Goal: Transaction & Acquisition: Purchase product/service

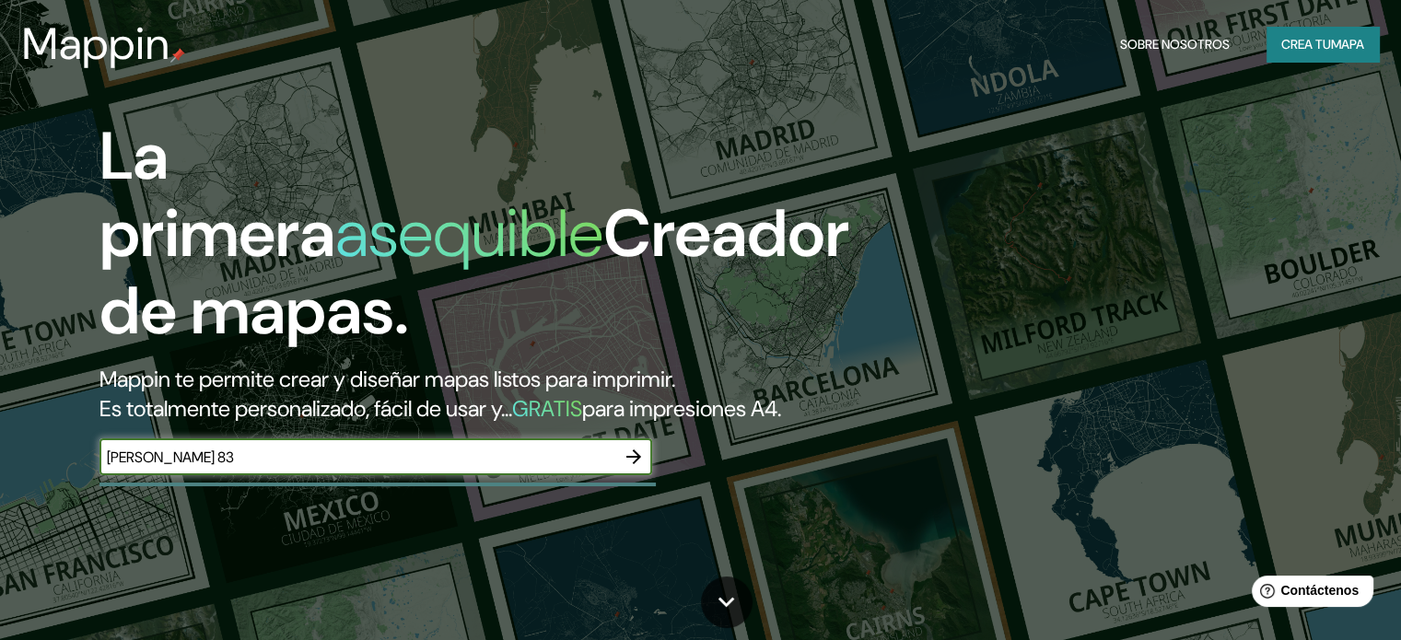
type input "[PERSON_NAME] 83"
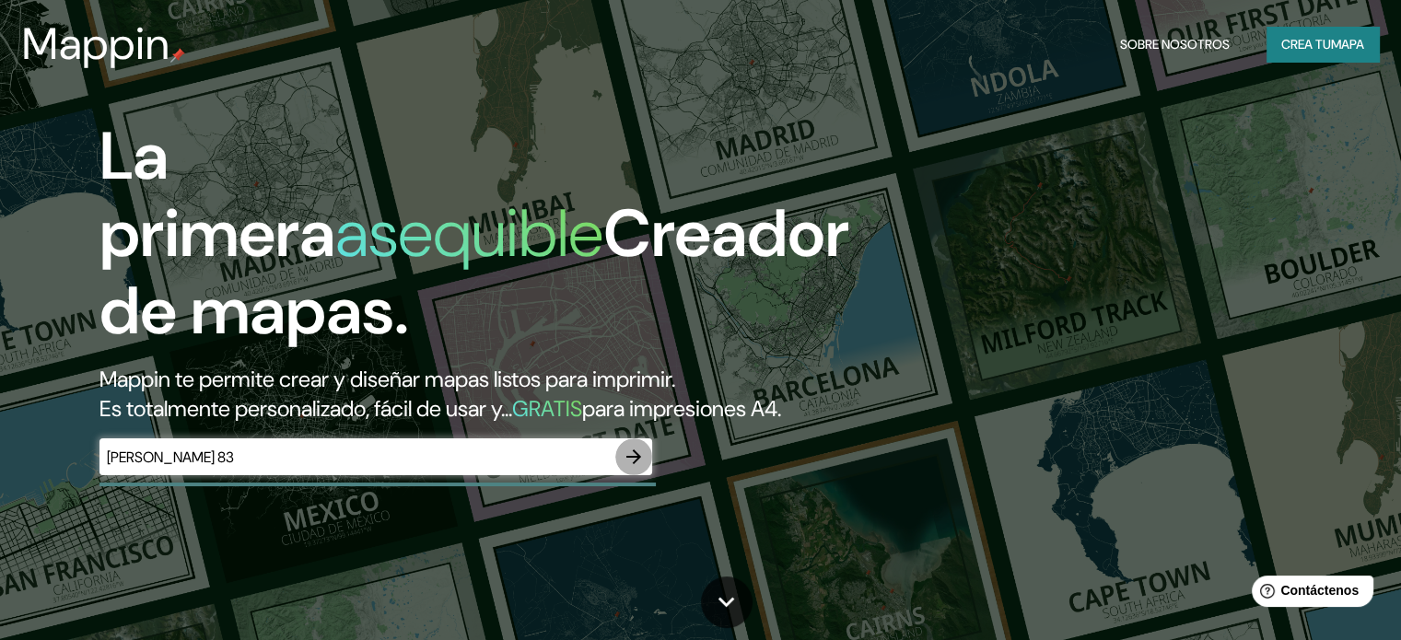
click at [634, 468] on icon "button" at bounding box center [634, 457] width 22 height 22
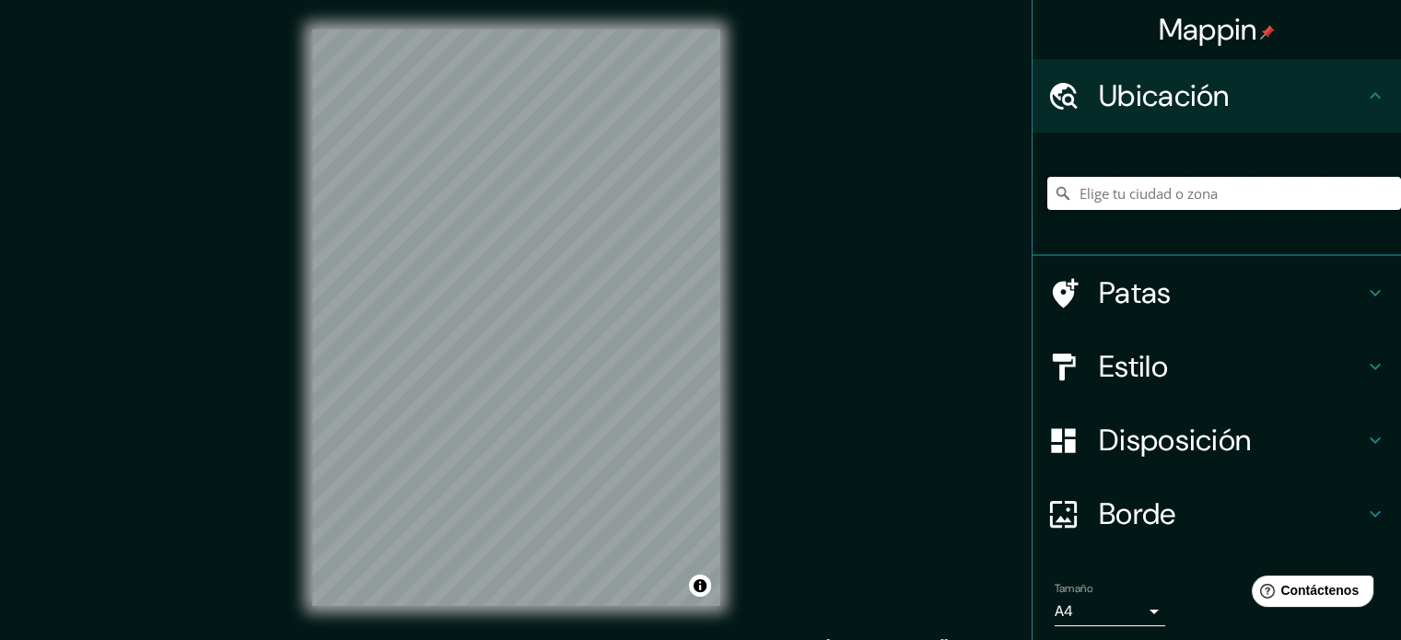
click at [1237, 198] on input "Elige tu ciudad o zona" at bounding box center [1224, 193] width 354 height 33
paste input "[PERSON_NAME] 83"
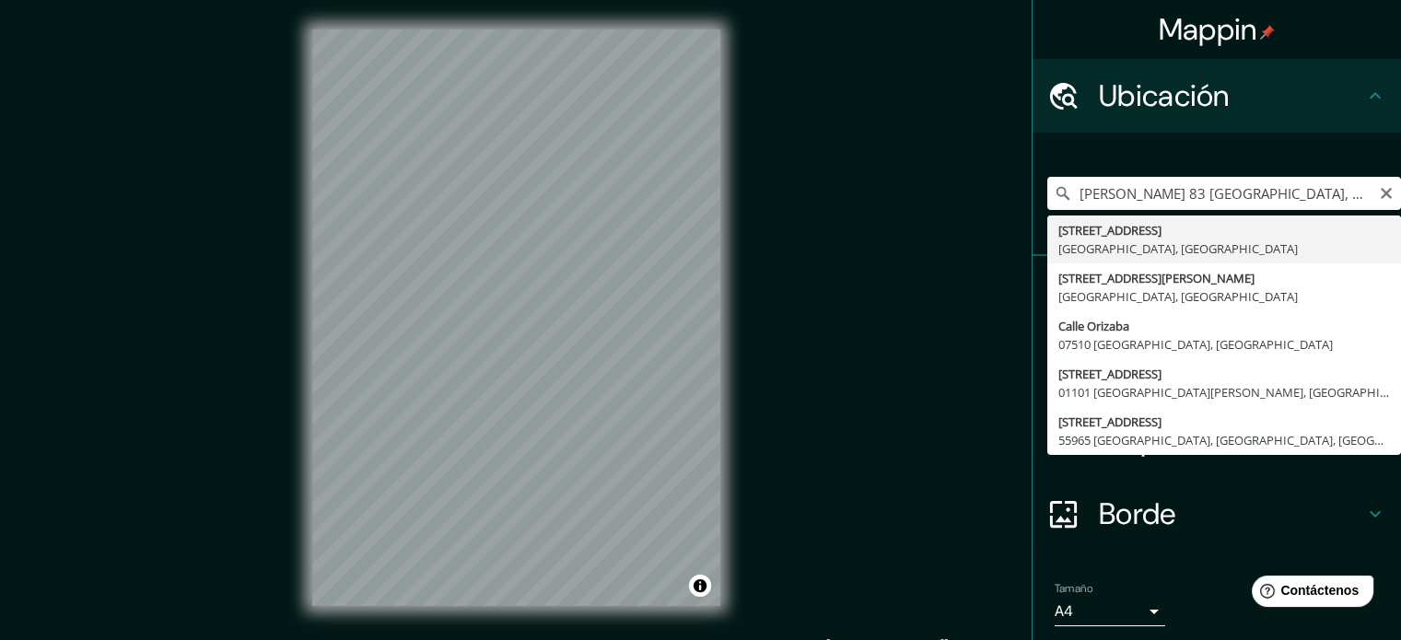
type input "[STREET_ADDRESS]"
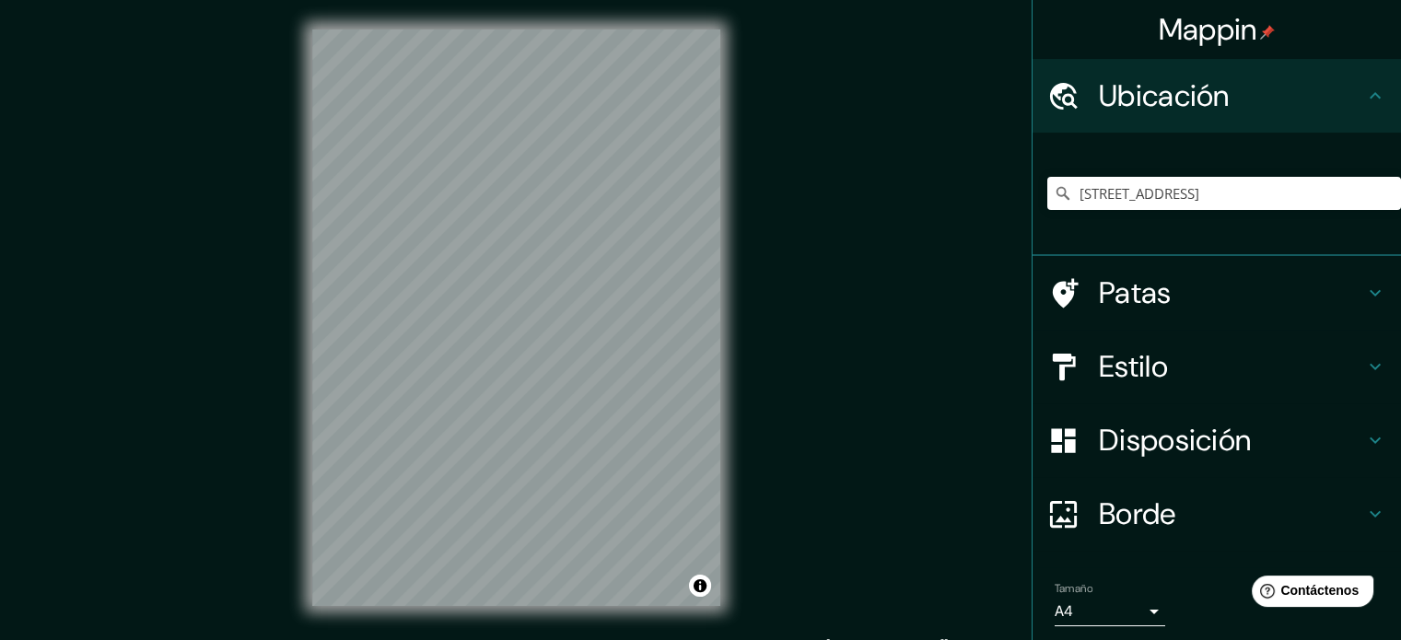
click at [1364, 286] on icon at bounding box center [1375, 293] width 22 height 22
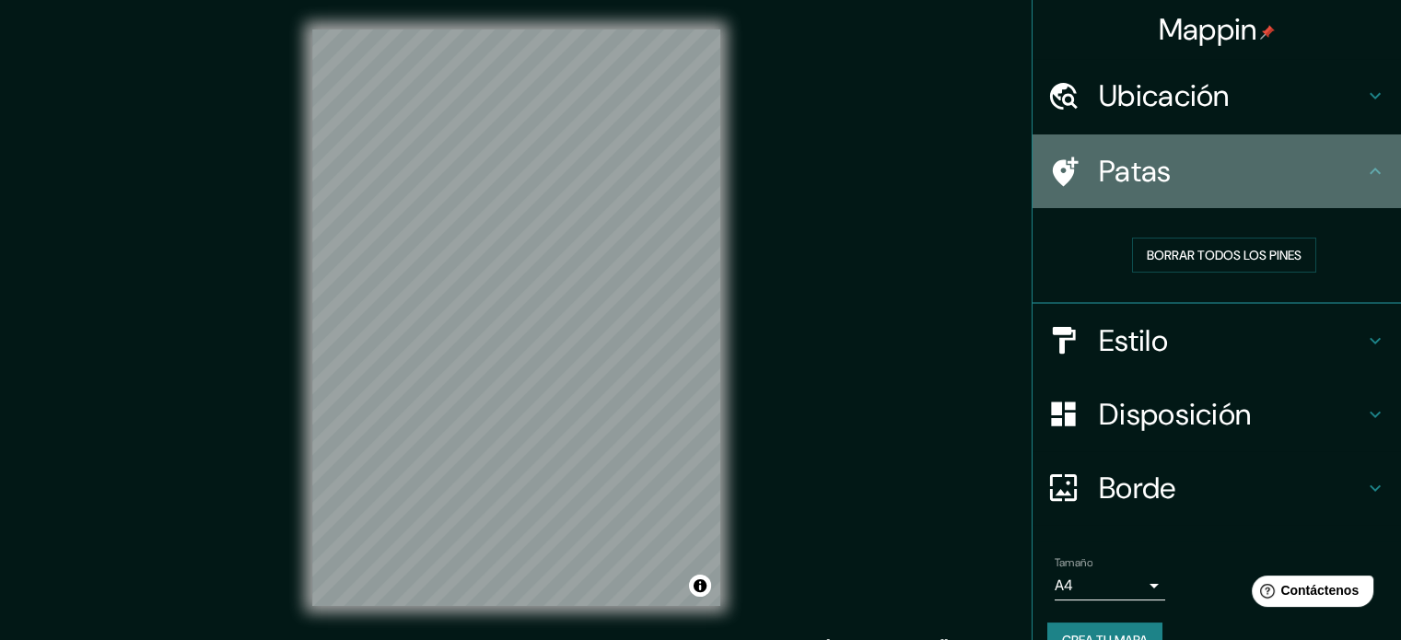
click at [1054, 164] on icon at bounding box center [1063, 172] width 32 height 32
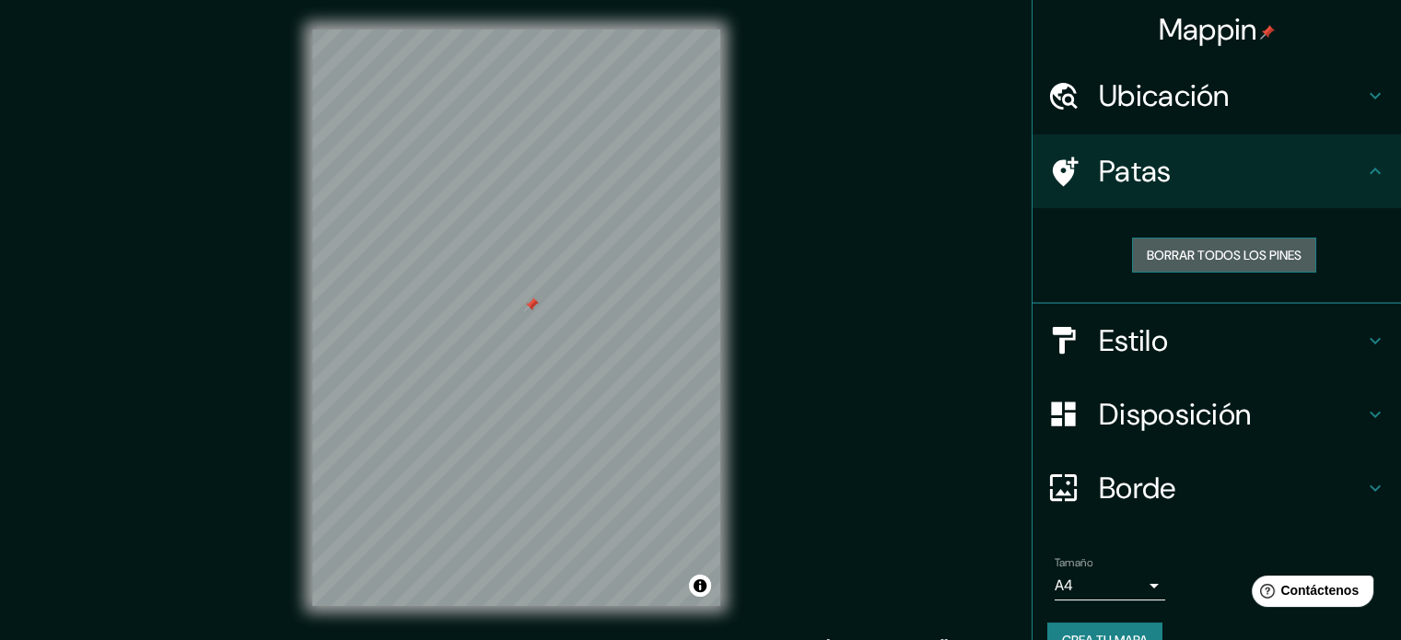
click at [1224, 251] on font "Borrar todos los pines" at bounding box center [1224, 255] width 155 height 17
click at [1183, 249] on font "Borrar todos los pines" at bounding box center [1224, 255] width 155 height 17
click at [1053, 309] on div "Estilo" at bounding box center [1217, 341] width 368 height 74
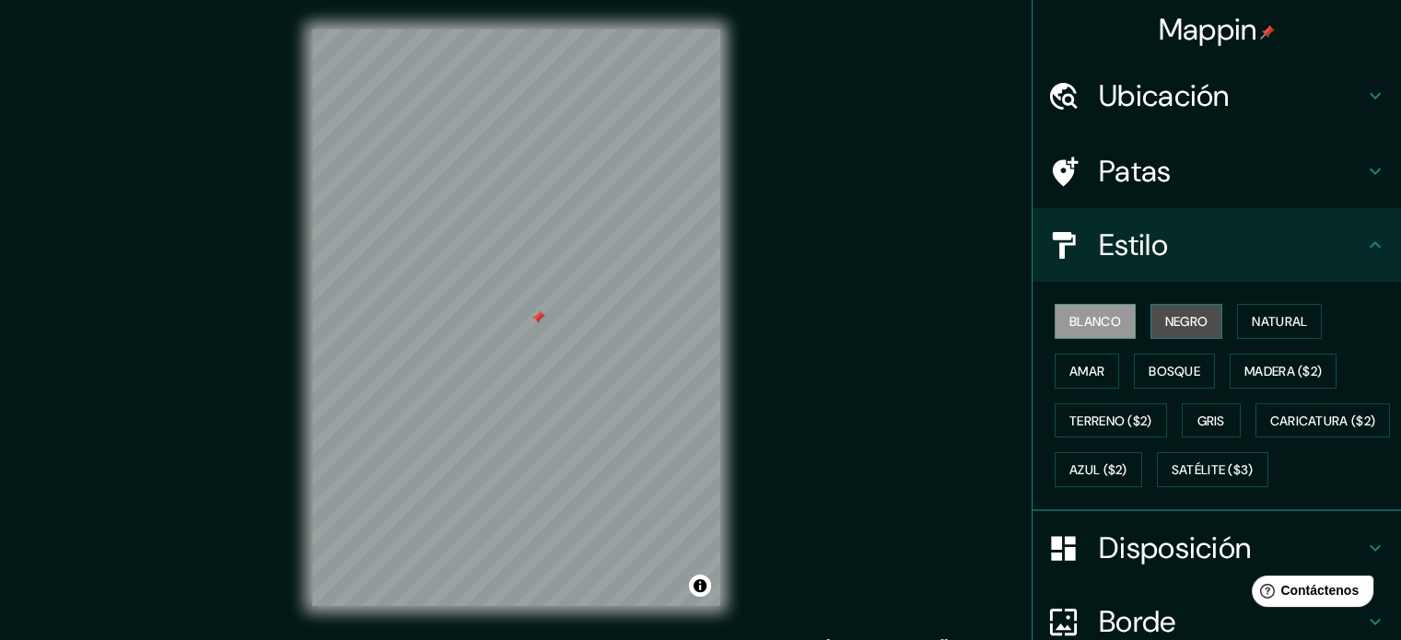
click at [1165, 311] on font "Negro" at bounding box center [1186, 322] width 43 height 24
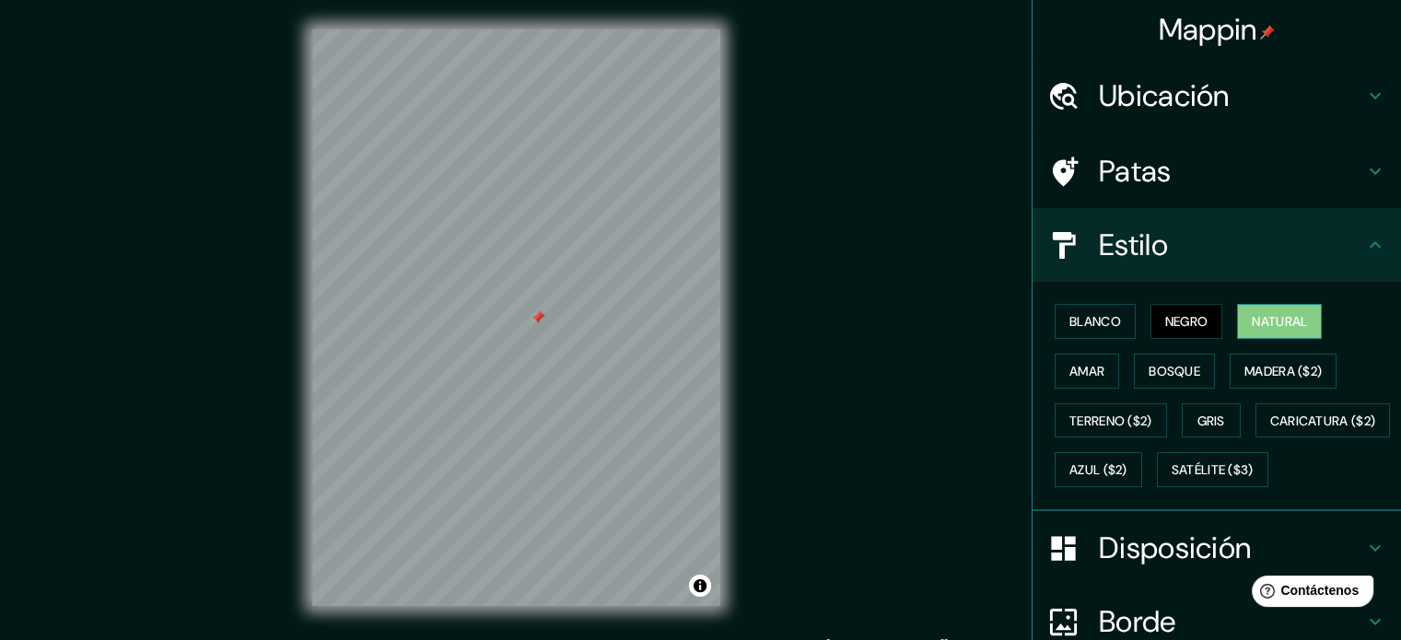
click at [1264, 313] on font "Natural" at bounding box center [1279, 321] width 55 height 17
click at [1033, 358] on div "Blanco Negro Natural Amar Bosque Madera ($2) Terreno ($2) Gris Caricatura ($2) …" at bounding box center [1217, 396] width 368 height 229
click at [1060, 356] on button "Amar" at bounding box center [1087, 371] width 64 height 35
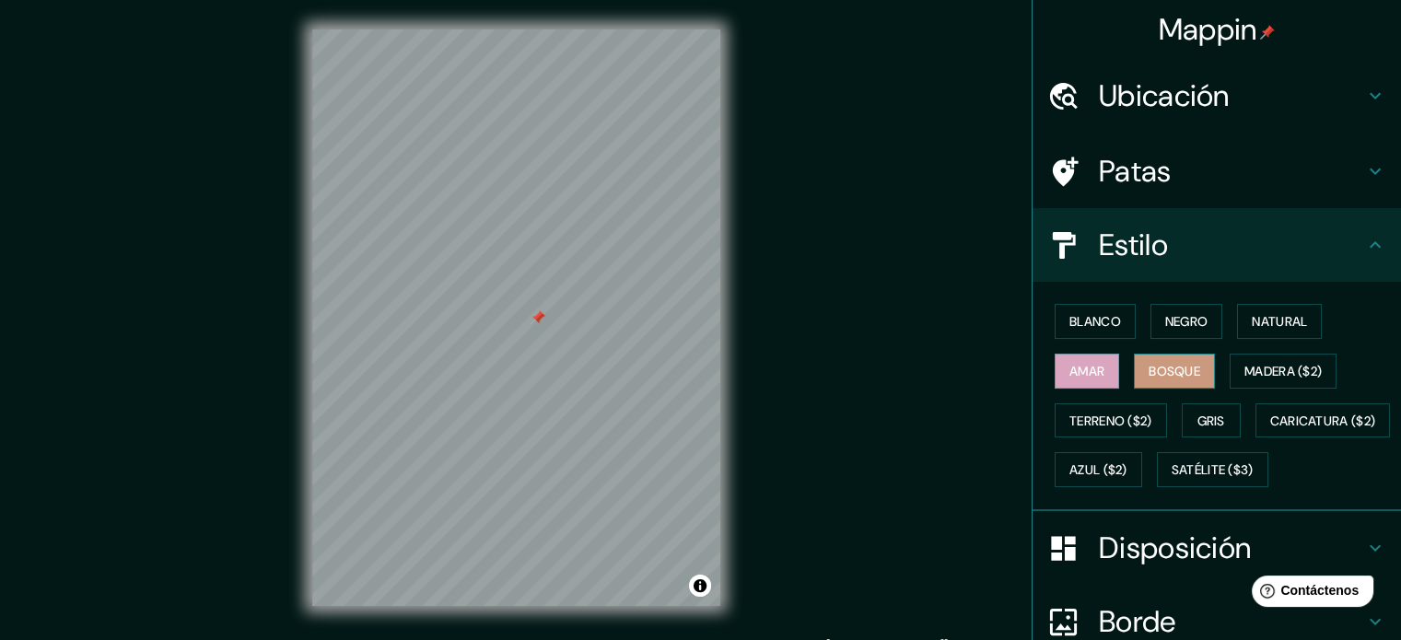
click at [1134, 361] on button "Bosque" at bounding box center [1174, 371] width 81 height 35
click at [1183, 419] on button "Gris" at bounding box center [1211, 420] width 59 height 35
click at [1161, 375] on font "Bosque" at bounding box center [1175, 371] width 52 height 17
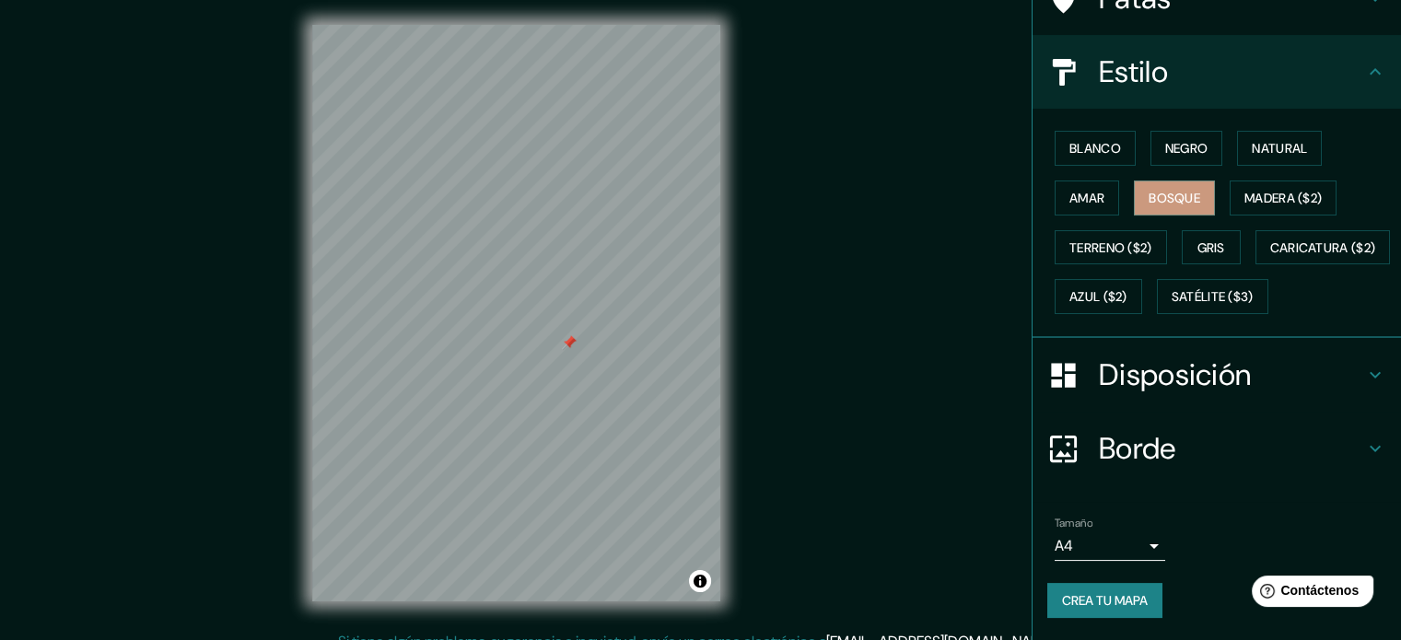
click at [1234, 371] on font "Disposición" at bounding box center [1175, 375] width 152 height 39
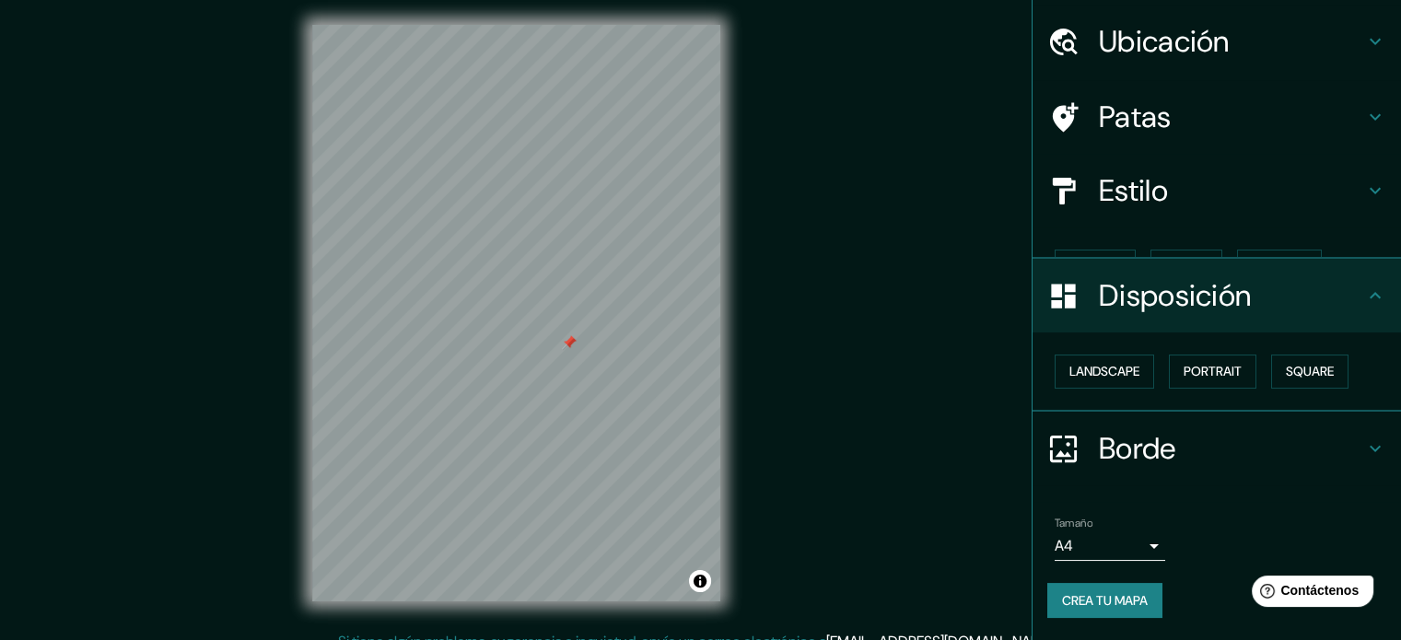
scroll to position [22, 0]
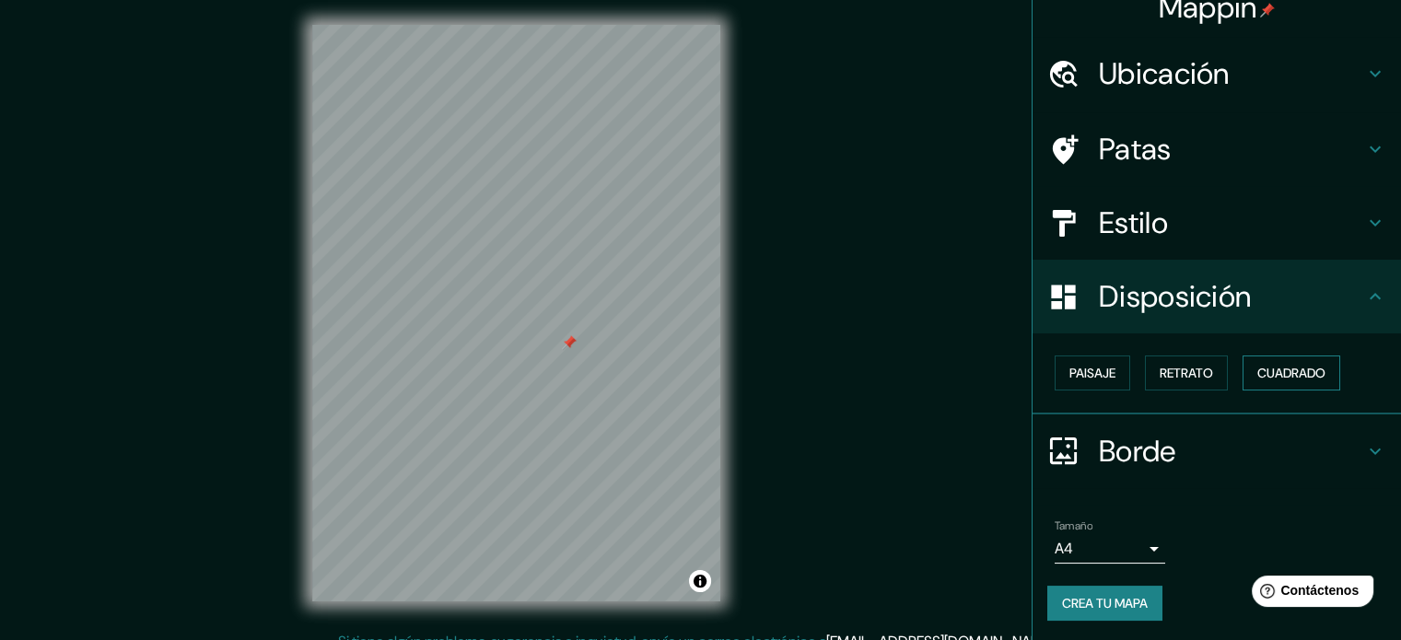
click at [1270, 365] on font "Cuadrado" at bounding box center [1291, 373] width 68 height 17
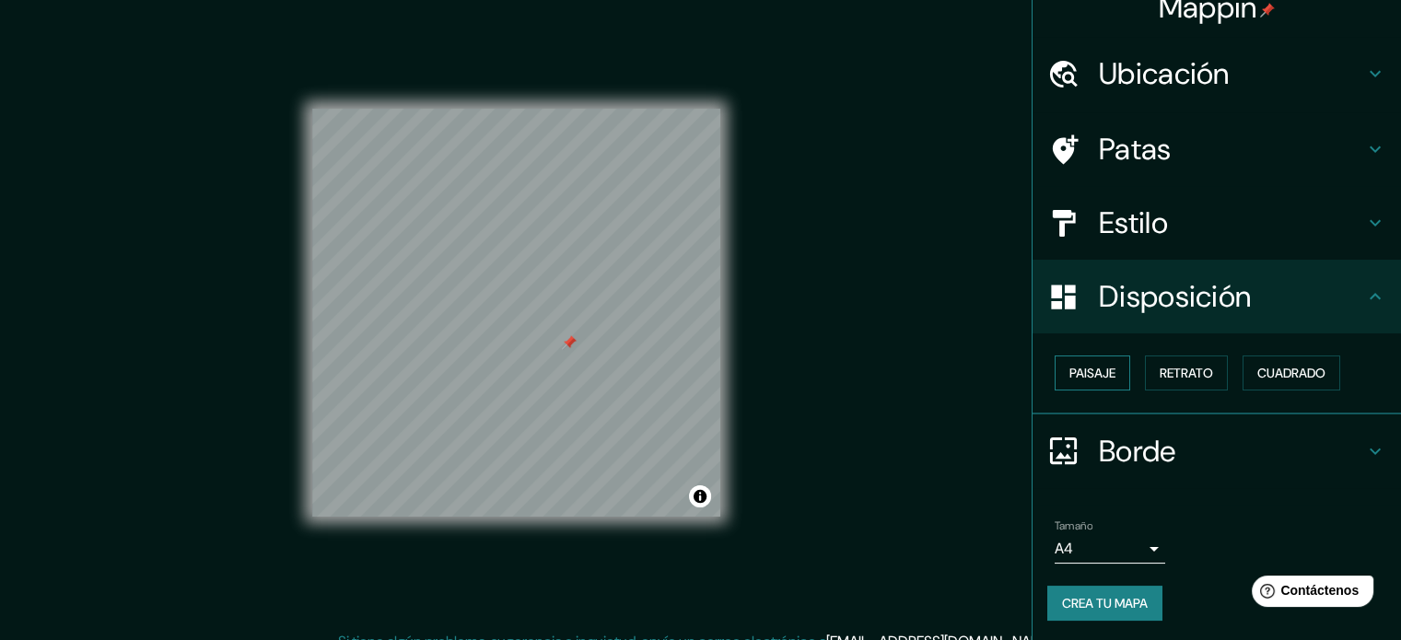
click at [1076, 377] on font "Paisaje" at bounding box center [1092, 373] width 46 height 17
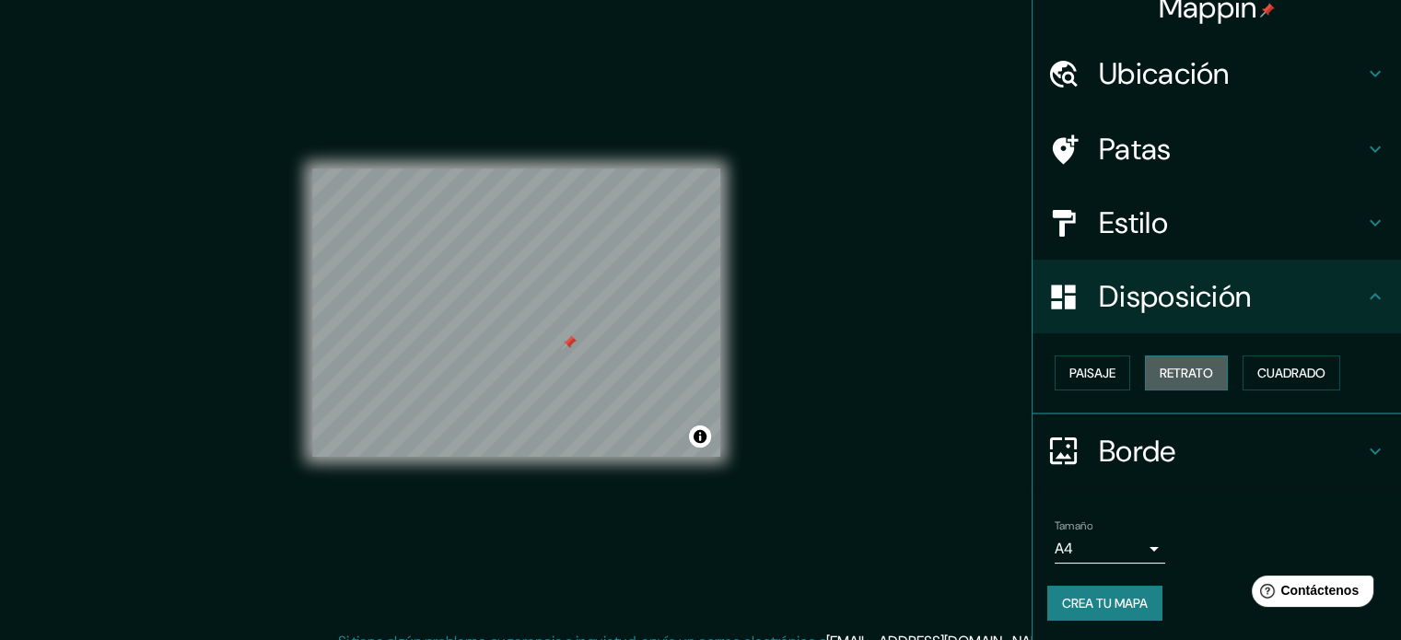
click at [1164, 371] on font "Retrato" at bounding box center [1186, 373] width 53 height 17
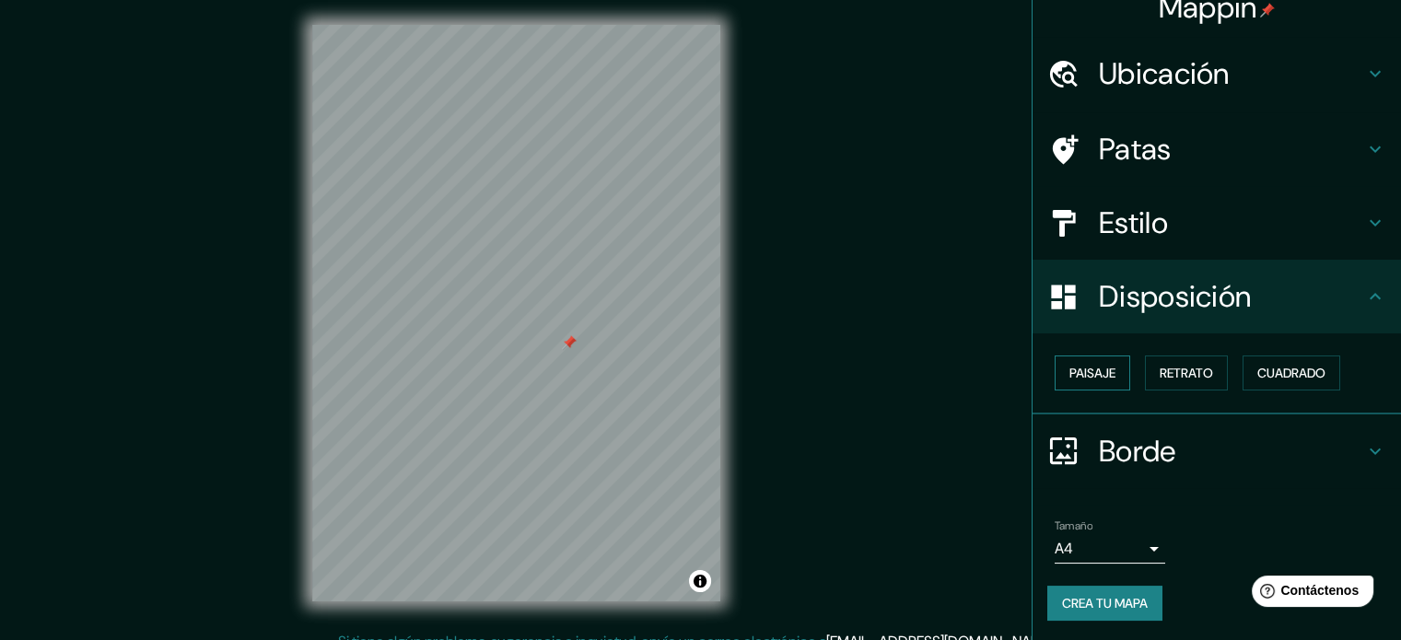
click at [1100, 380] on font "Paisaje" at bounding box center [1092, 373] width 46 height 17
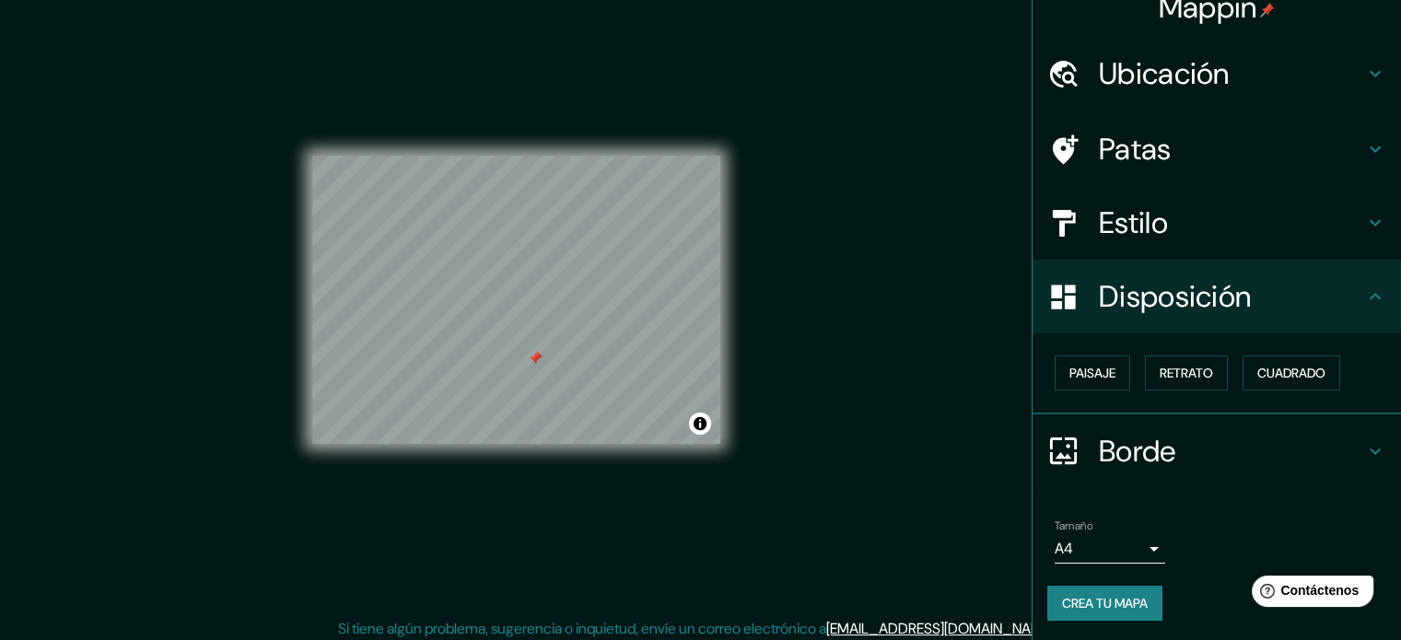
scroll to position [24, 0]
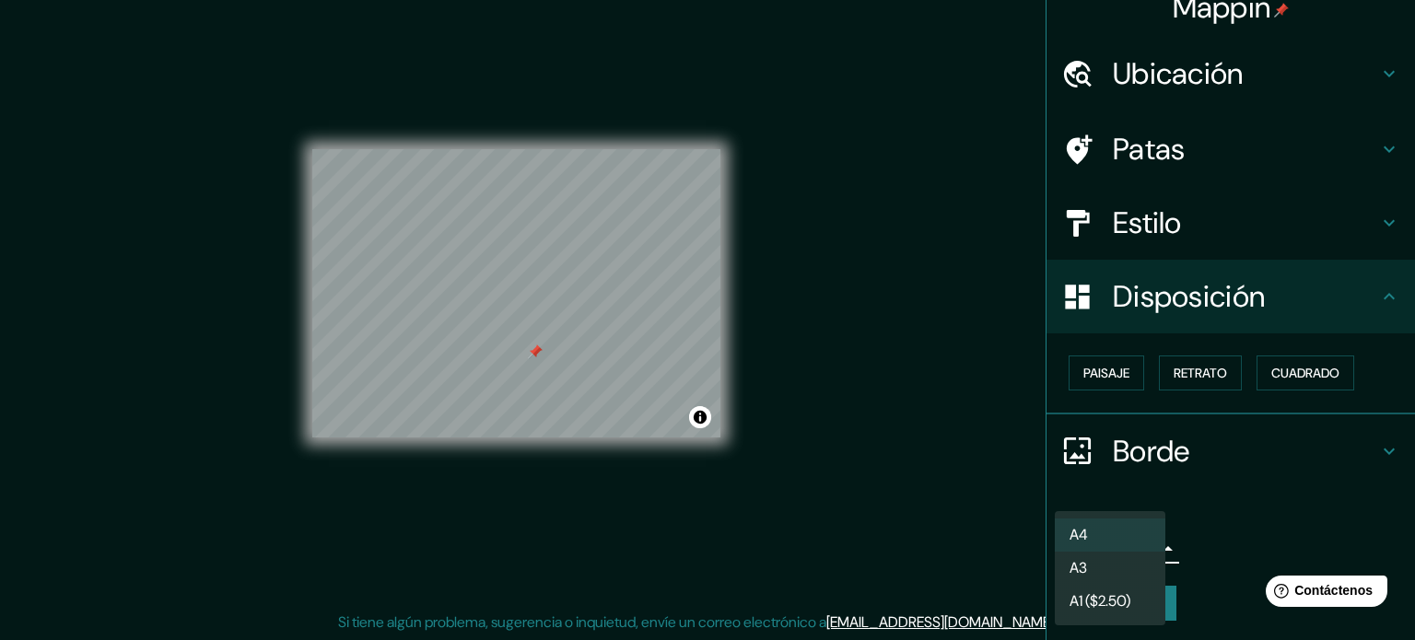
click at [1124, 542] on body "Mappin Ubicación [STREET_ADDRESS] Patas Estilo Disposición Paisaje Retrato Cuad…" at bounding box center [707, 296] width 1415 height 640
click at [1114, 566] on li "A3" at bounding box center [1110, 570] width 111 height 34
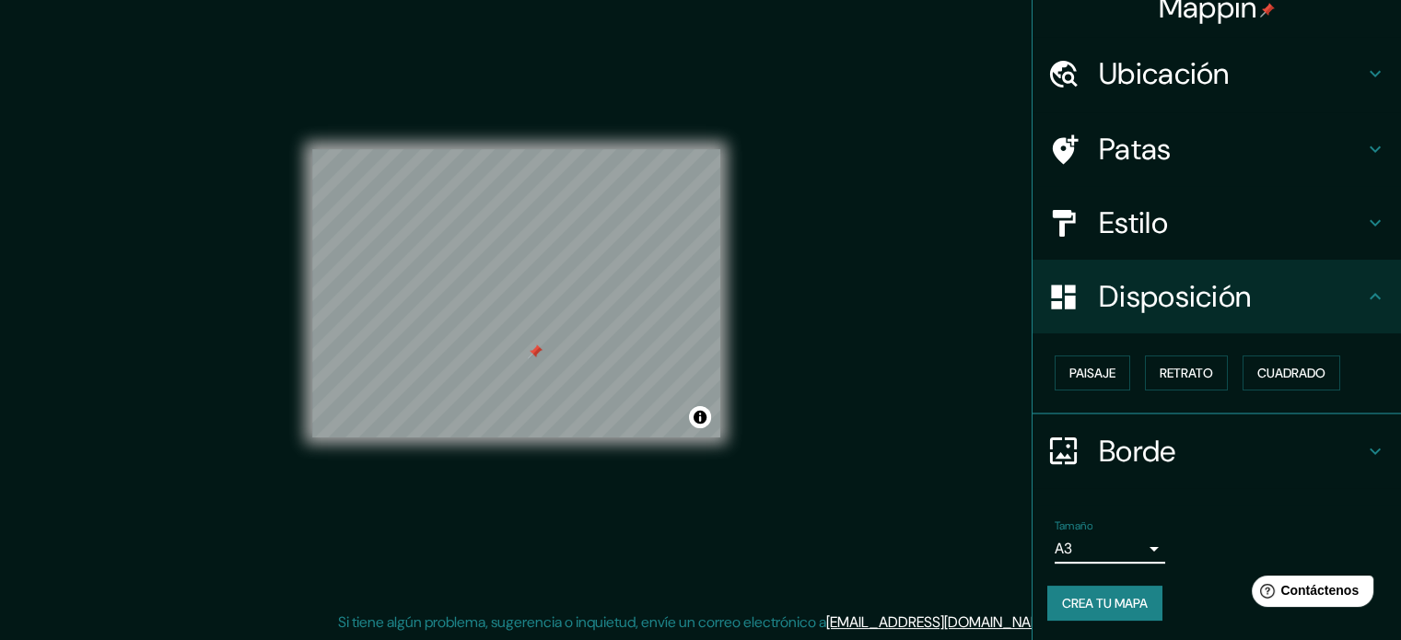
click at [1104, 547] on body "Mappin Ubicación [STREET_ADDRESS] Patas Estilo Disposición Paisaje Retrato Cuad…" at bounding box center [700, 296] width 1401 height 640
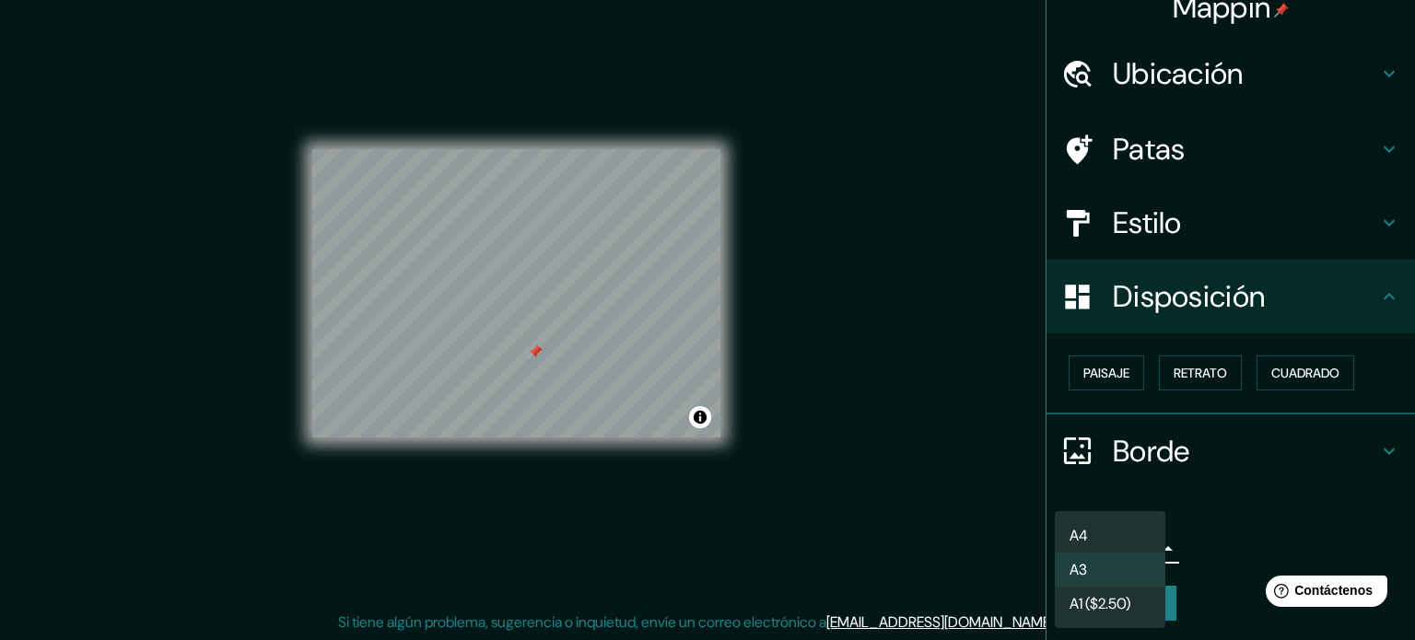
click at [1103, 532] on li "A4" at bounding box center [1110, 536] width 111 height 34
type input "single"
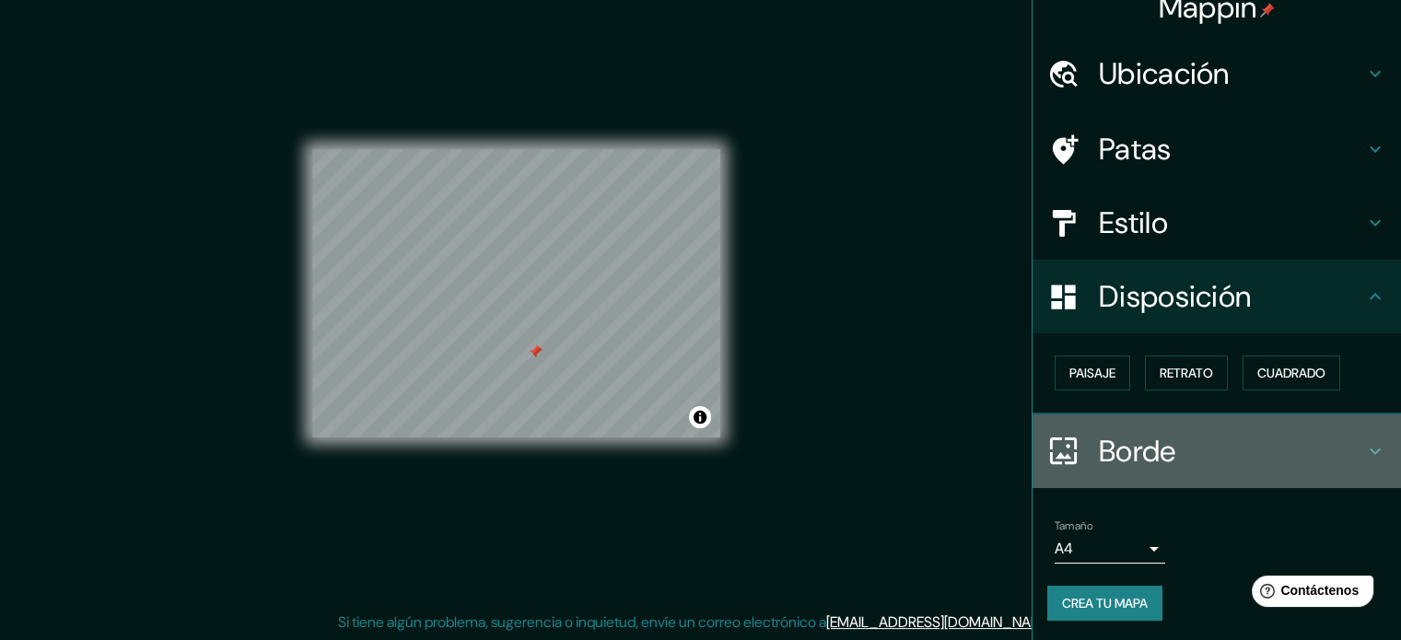
click at [1227, 440] on h4 "Borde" at bounding box center [1231, 451] width 265 height 37
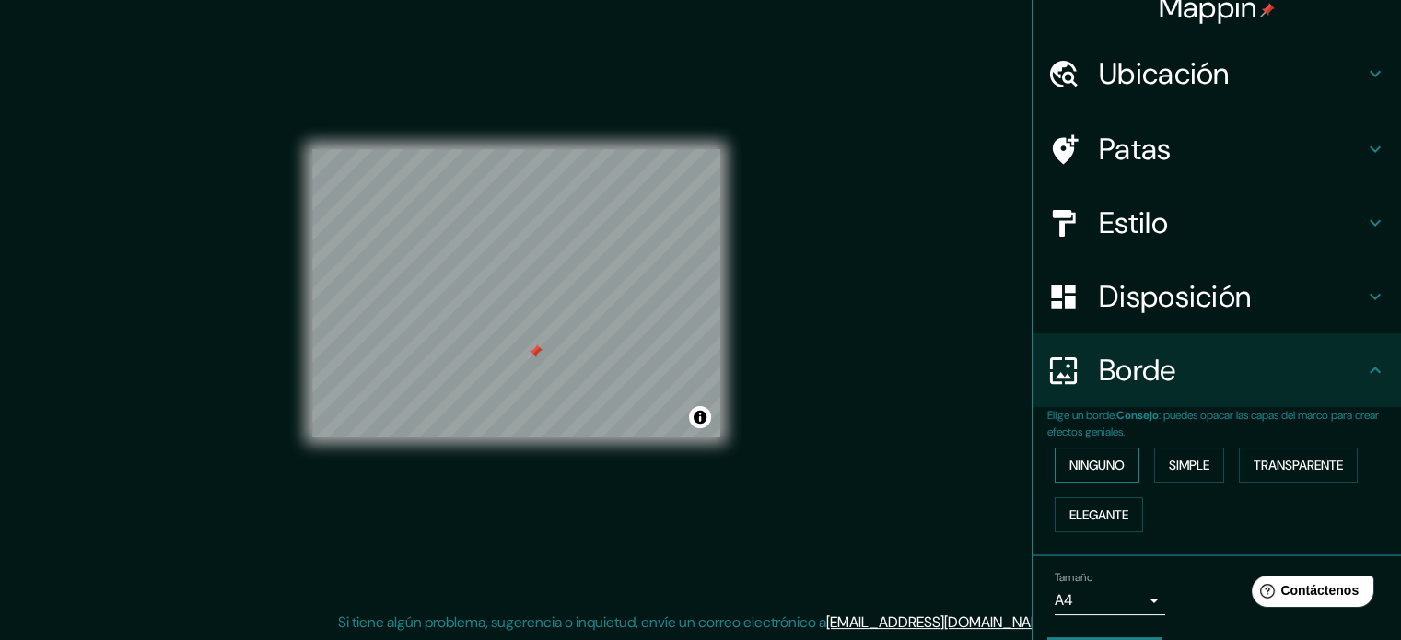
click at [1116, 463] on button "Ninguno" at bounding box center [1097, 465] width 85 height 35
click at [1186, 466] on font "Simple" at bounding box center [1189, 465] width 41 height 17
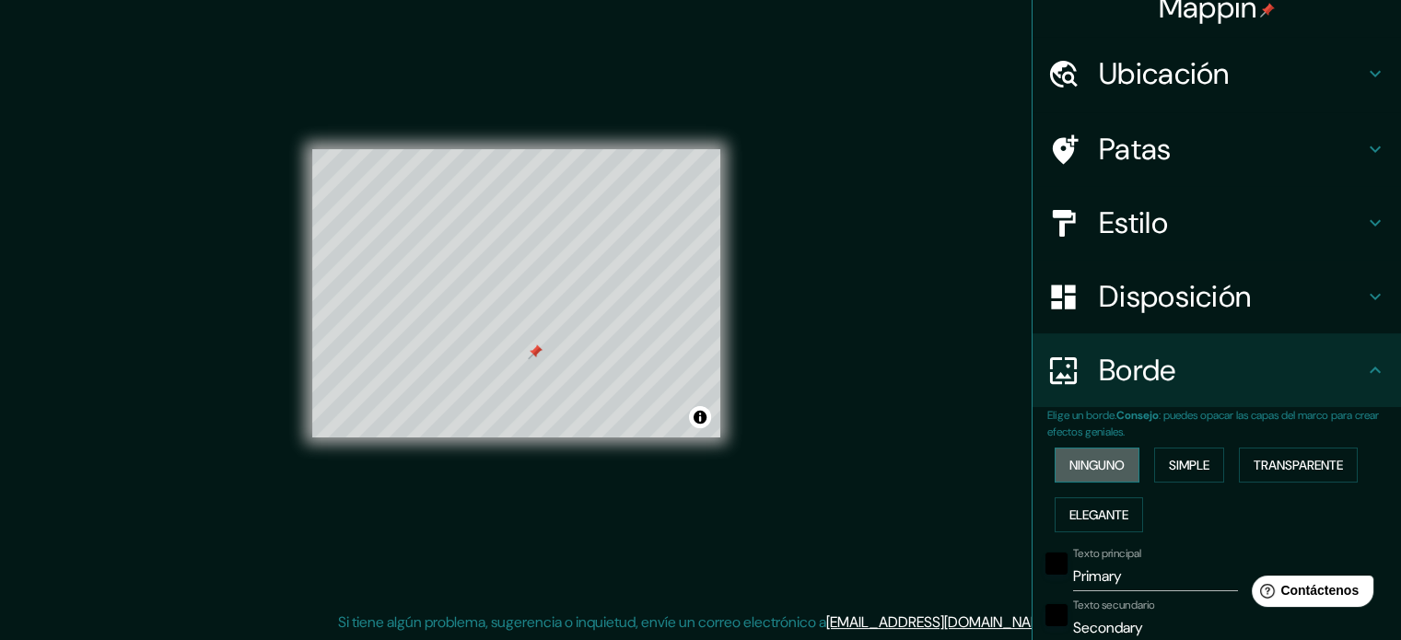
click at [1098, 474] on font "Ninguno" at bounding box center [1096, 465] width 55 height 24
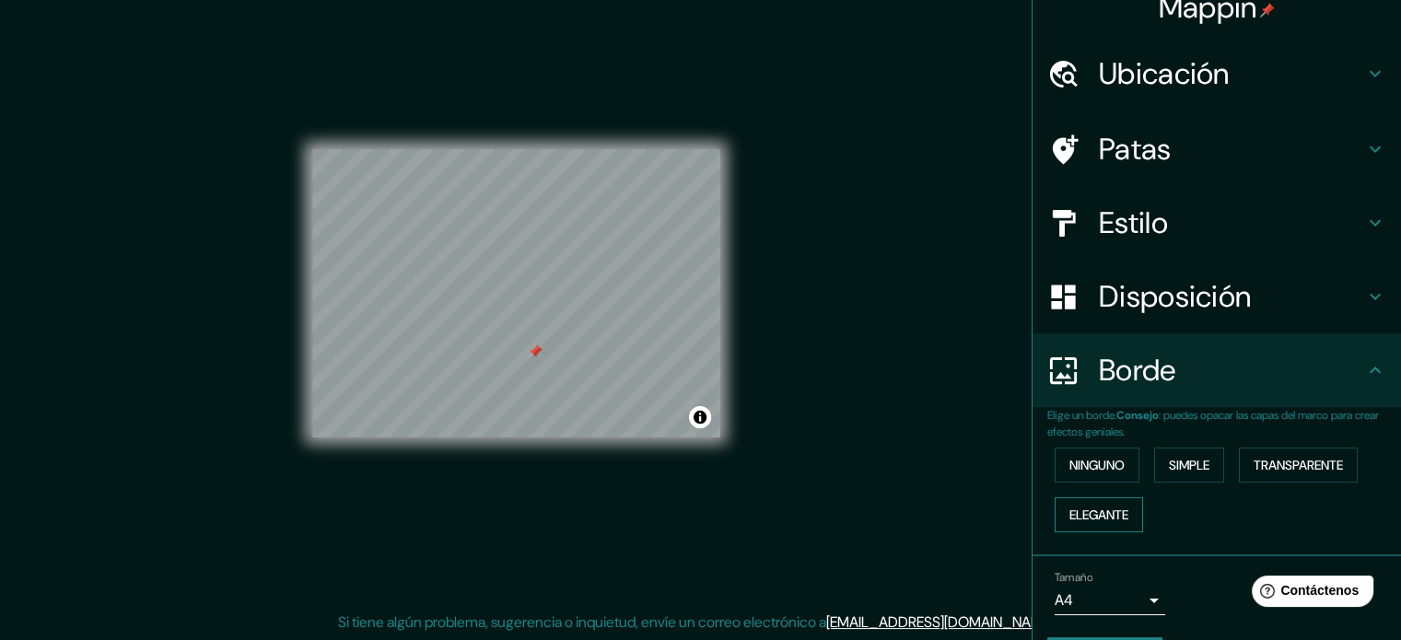
click at [1102, 500] on button "Elegante" at bounding box center [1099, 514] width 88 height 35
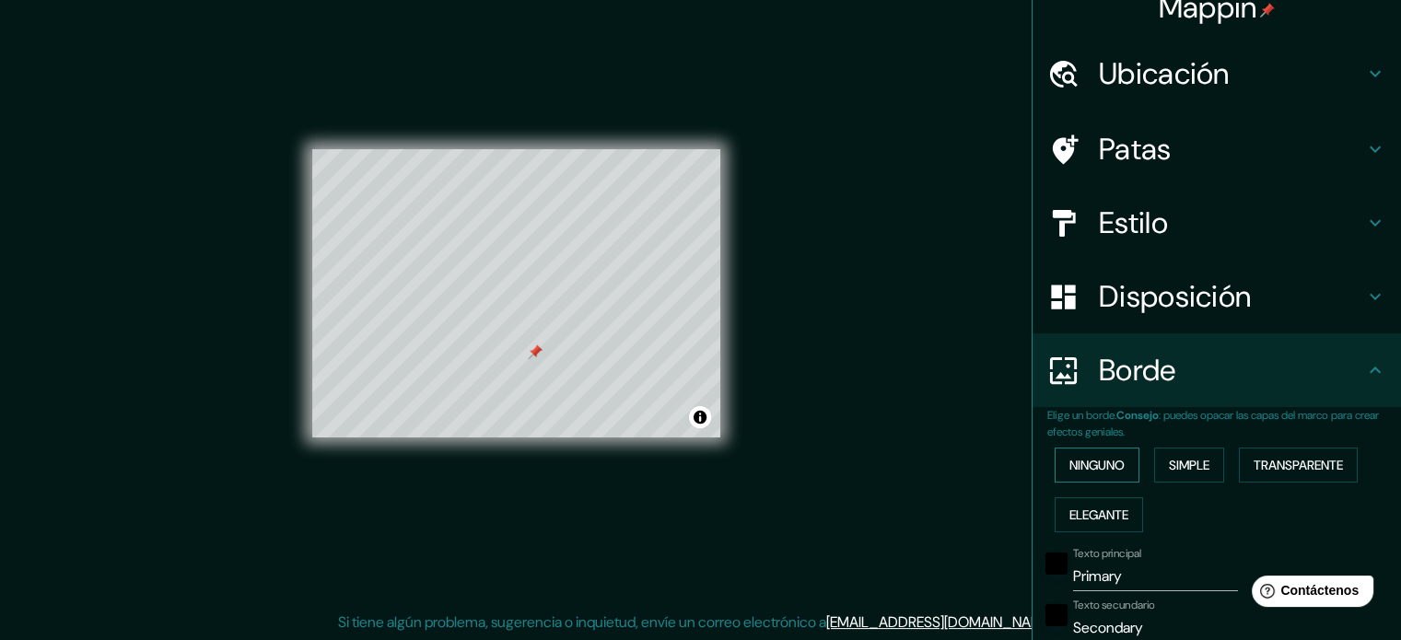
click at [1098, 476] on button "Ninguno" at bounding box center [1097, 465] width 85 height 35
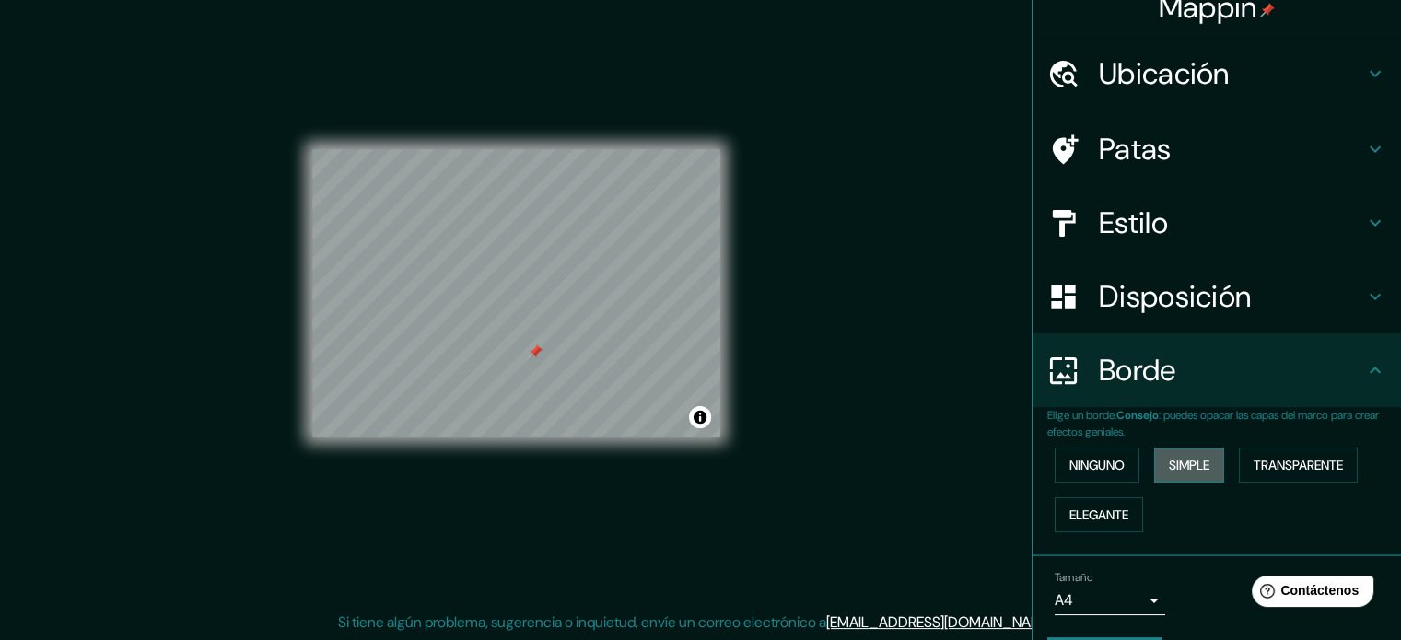
click at [1181, 465] on font "Simple" at bounding box center [1189, 465] width 41 height 17
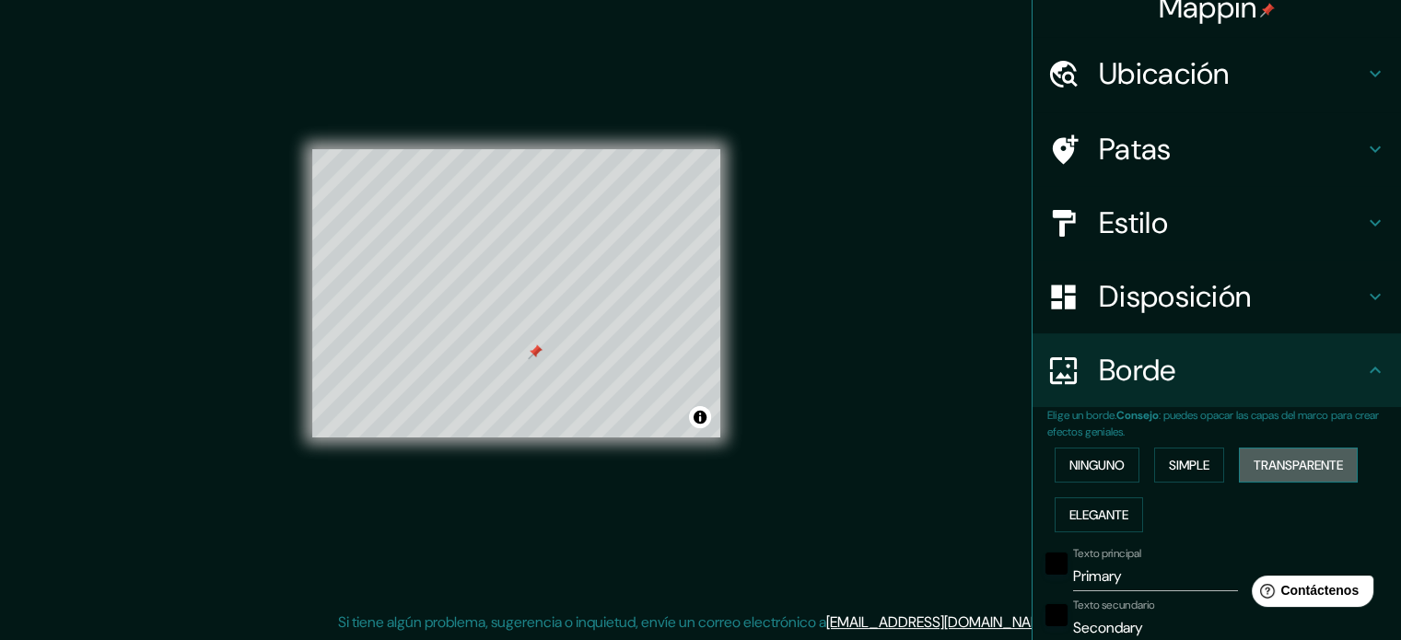
click at [1254, 460] on font "Transparente" at bounding box center [1298, 465] width 89 height 17
click at [1083, 504] on font "Elegante" at bounding box center [1098, 515] width 59 height 24
click at [1096, 478] on button "Ninguno" at bounding box center [1097, 465] width 85 height 35
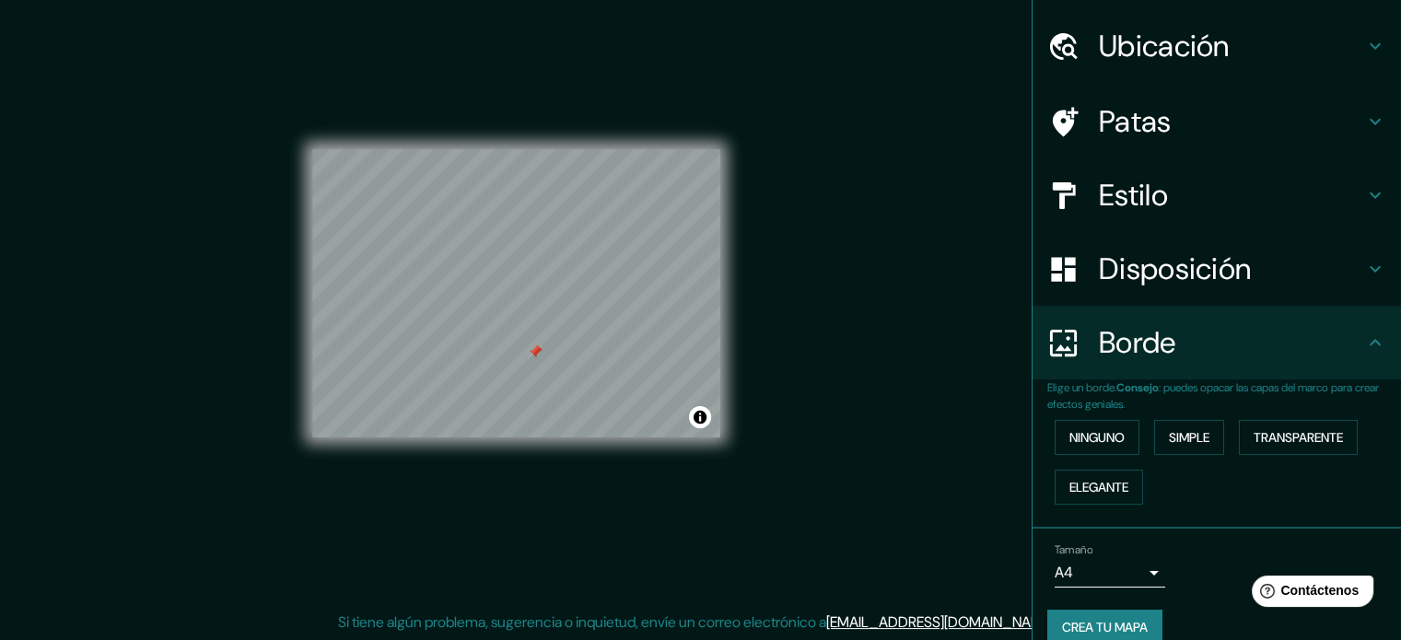
scroll to position [74, 0]
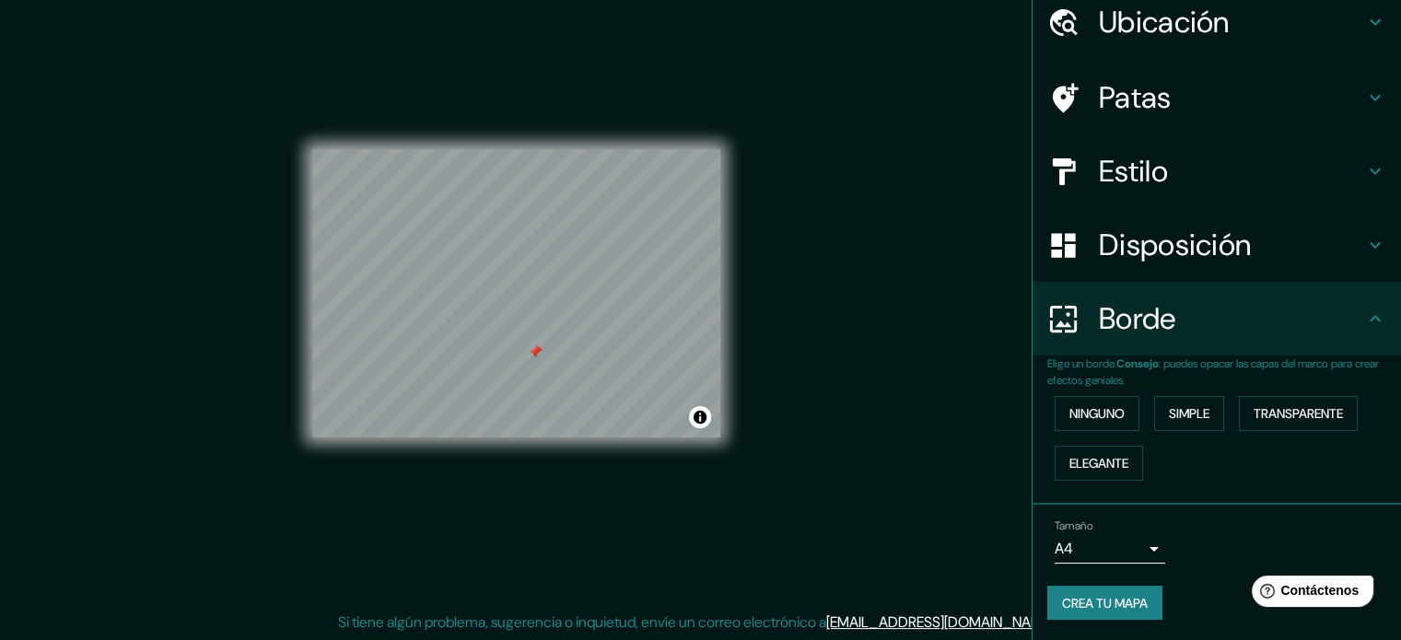
click at [1127, 600] on font "Crea tu mapa" at bounding box center [1105, 603] width 86 height 17
click at [1097, 602] on font "Crea tu mapa" at bounding box center [1105, 603] width 86 height 17
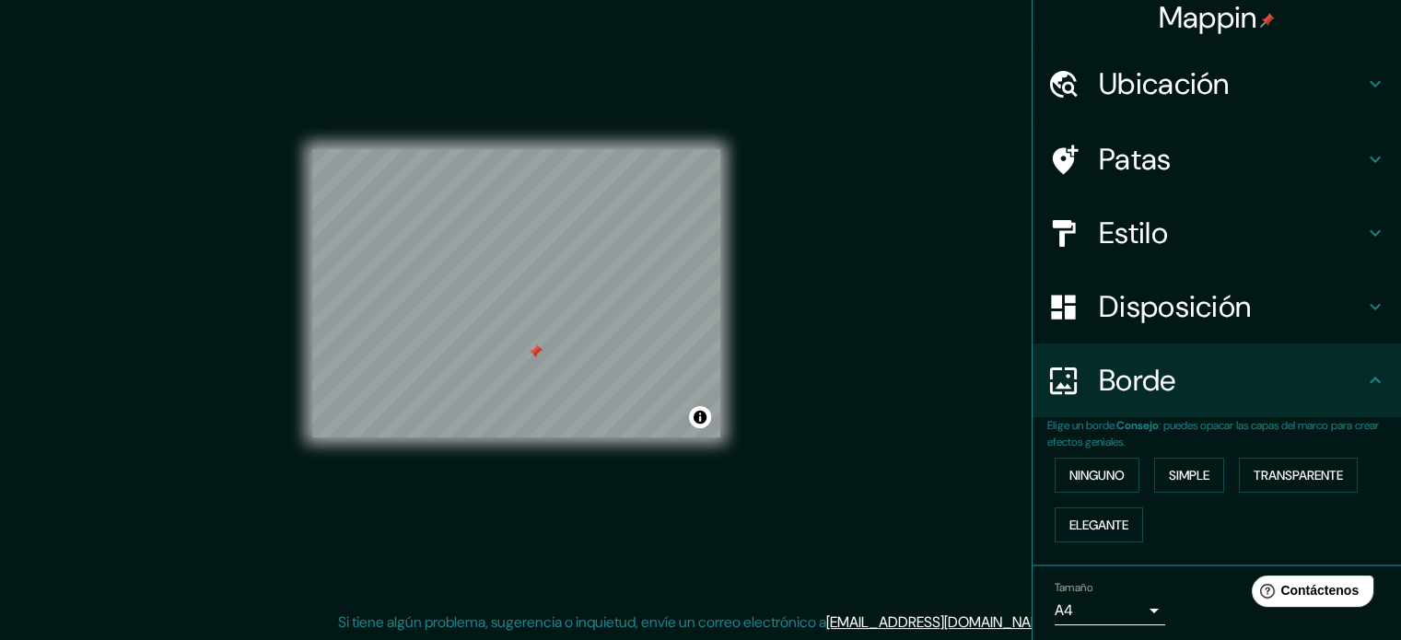
scroll to position [0, 0]
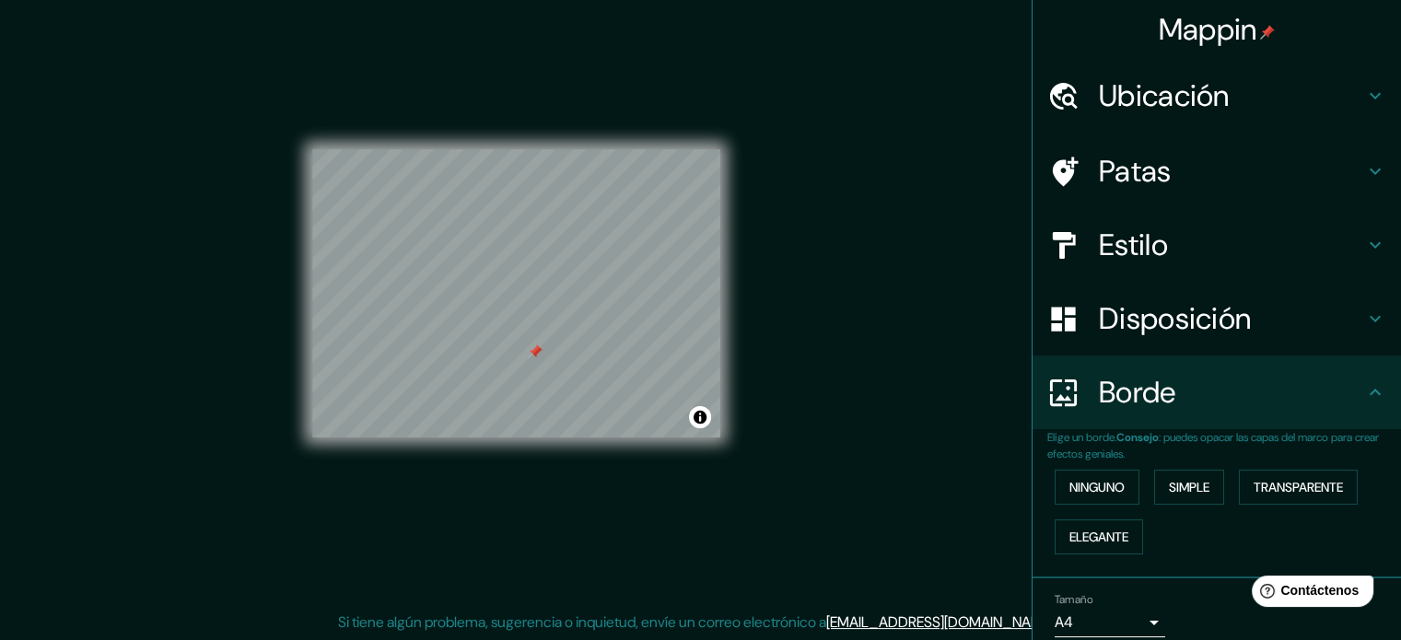
drag, startPoint x: 1389, startPoint y: 286, endPoint x: 1401, endPoint y: 342, distance: 57.5
click at [1401, 342] on html "Mappin Ubicación [STREET_ADDRESS] Patas Estilo Disposición Borde Elige un borde…" at bounding box center [700, 296] width 1401 height 640
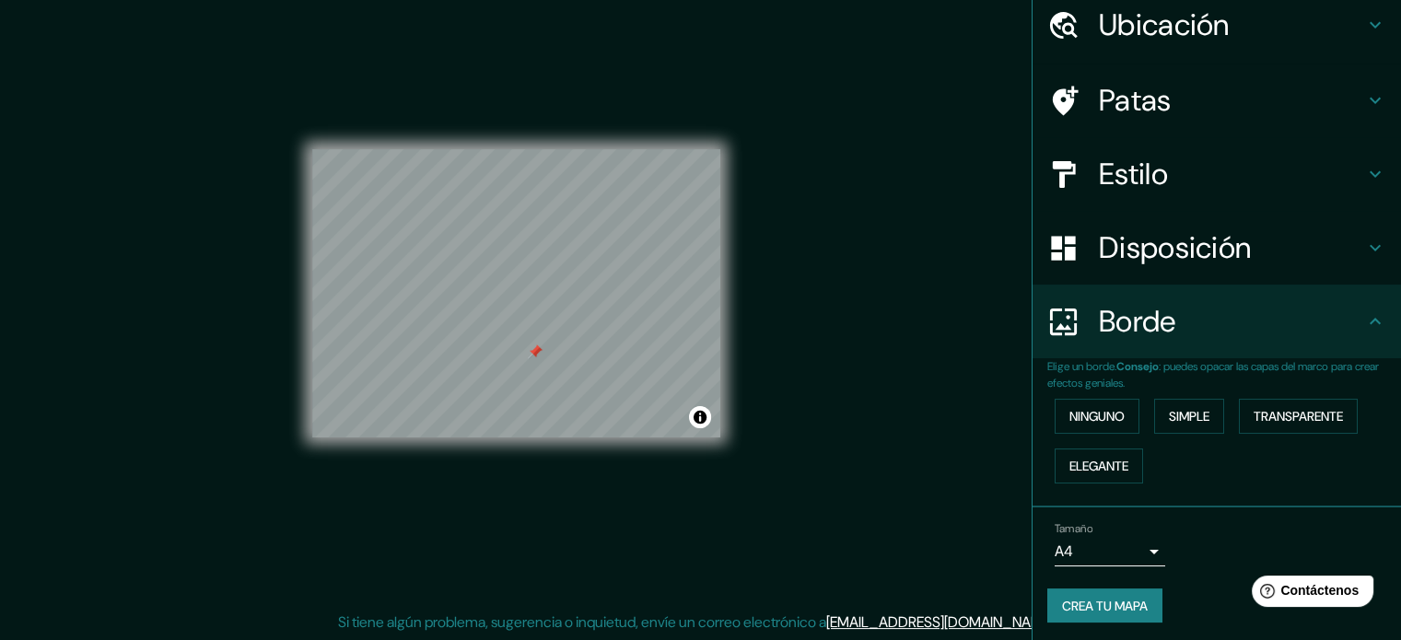
scroll to position [74, 0]
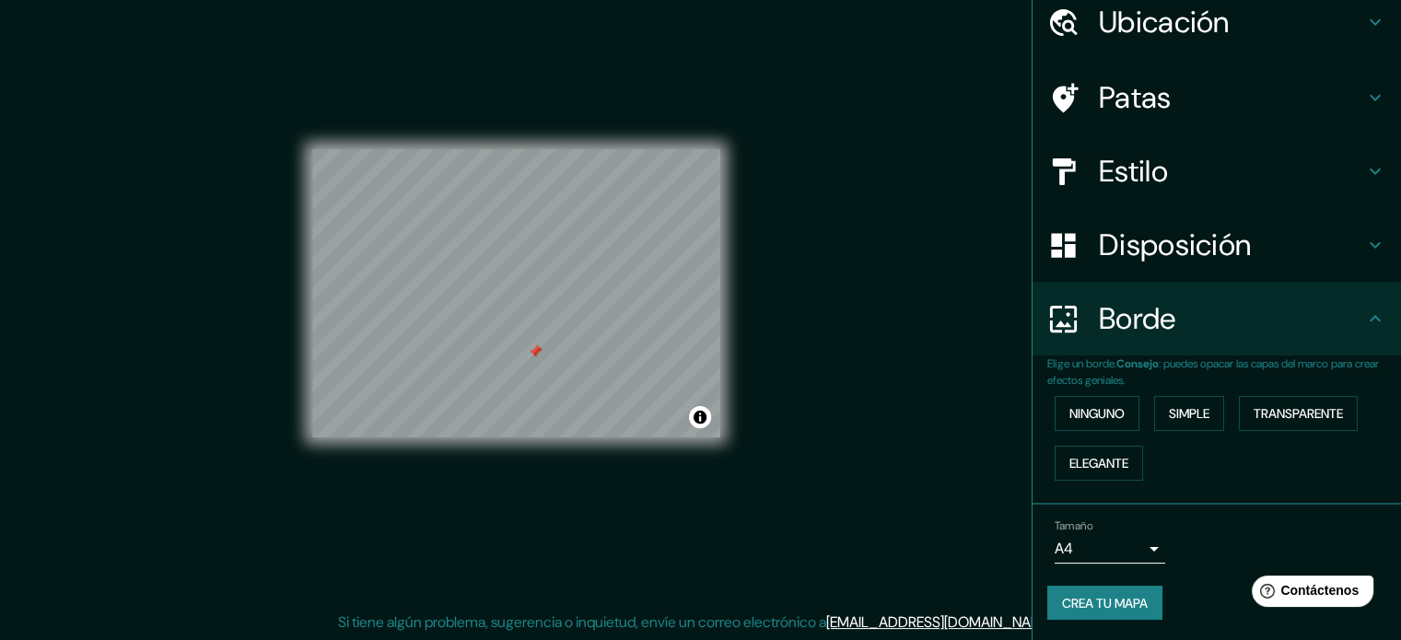
click at [1223, 91] on h4 "Patas" at bounding box center [1231, 97] width 265 height 37
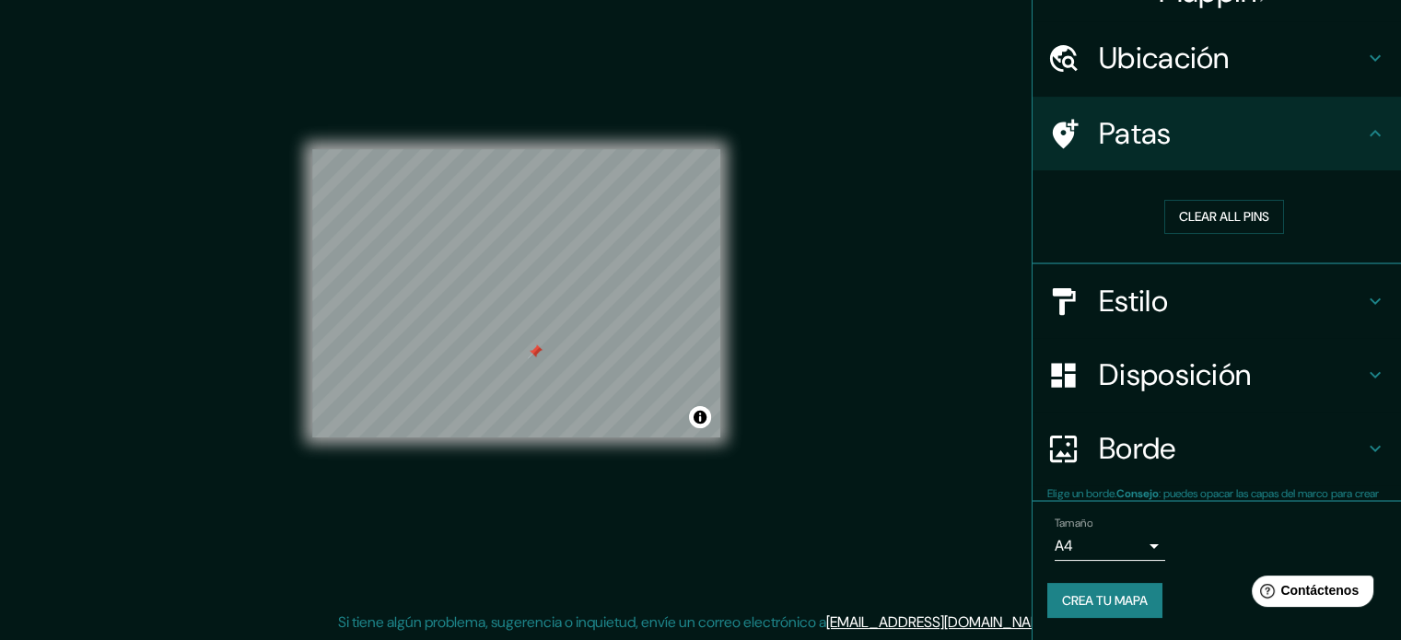
scroll to position [37, 0]
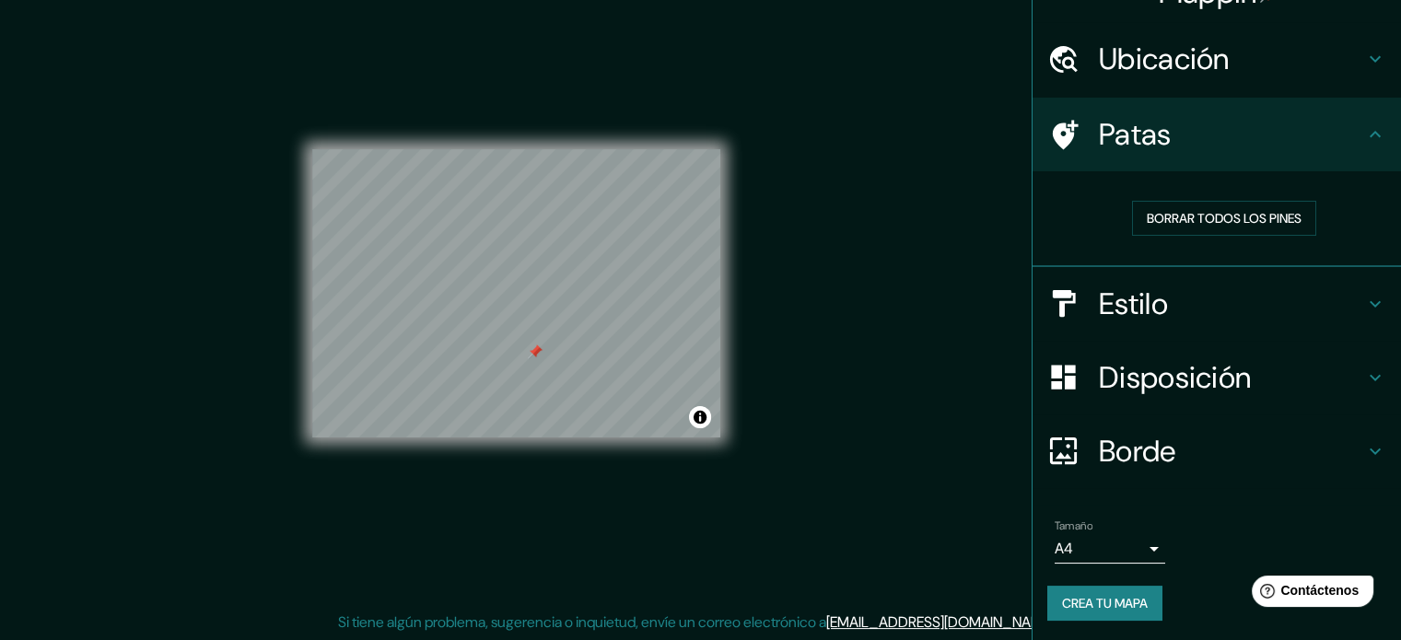
click at [1190, 307] on h4 "Estilo" at bounding box center [1231, 304] width 265 height 37
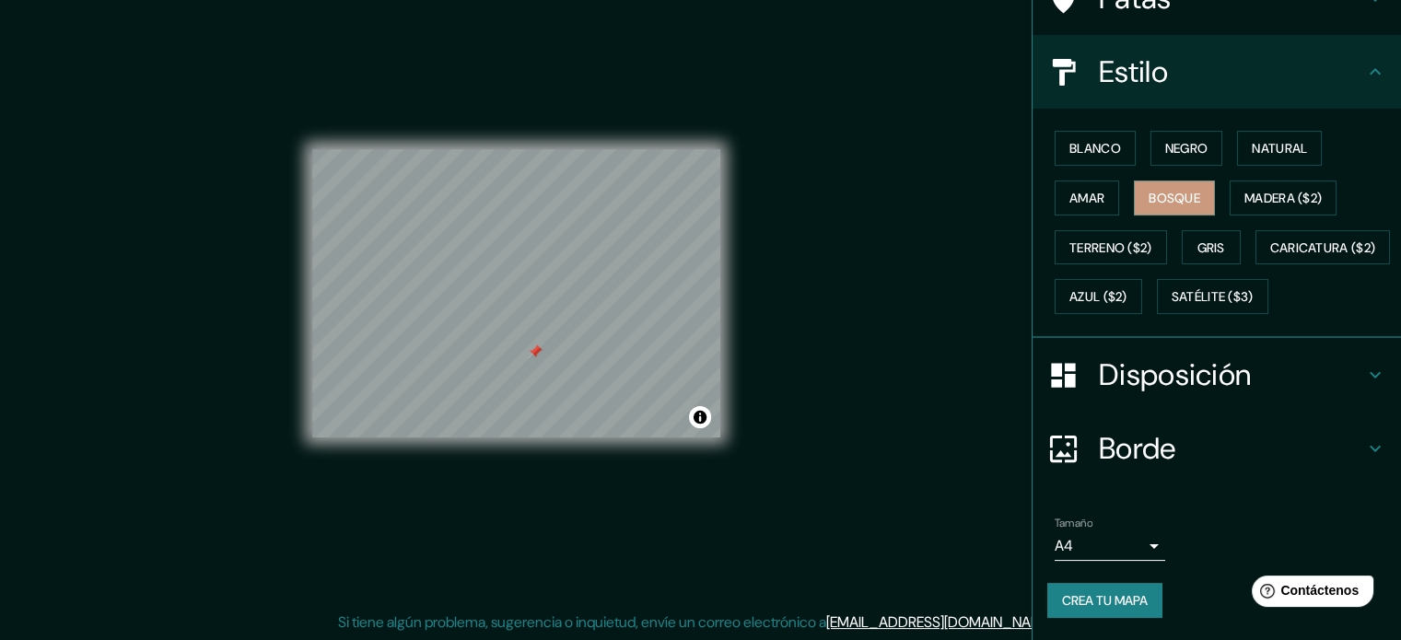
click at [1286, 360] on h4 "Disposición" at bounding box center [1231, 374] width 265 height 37
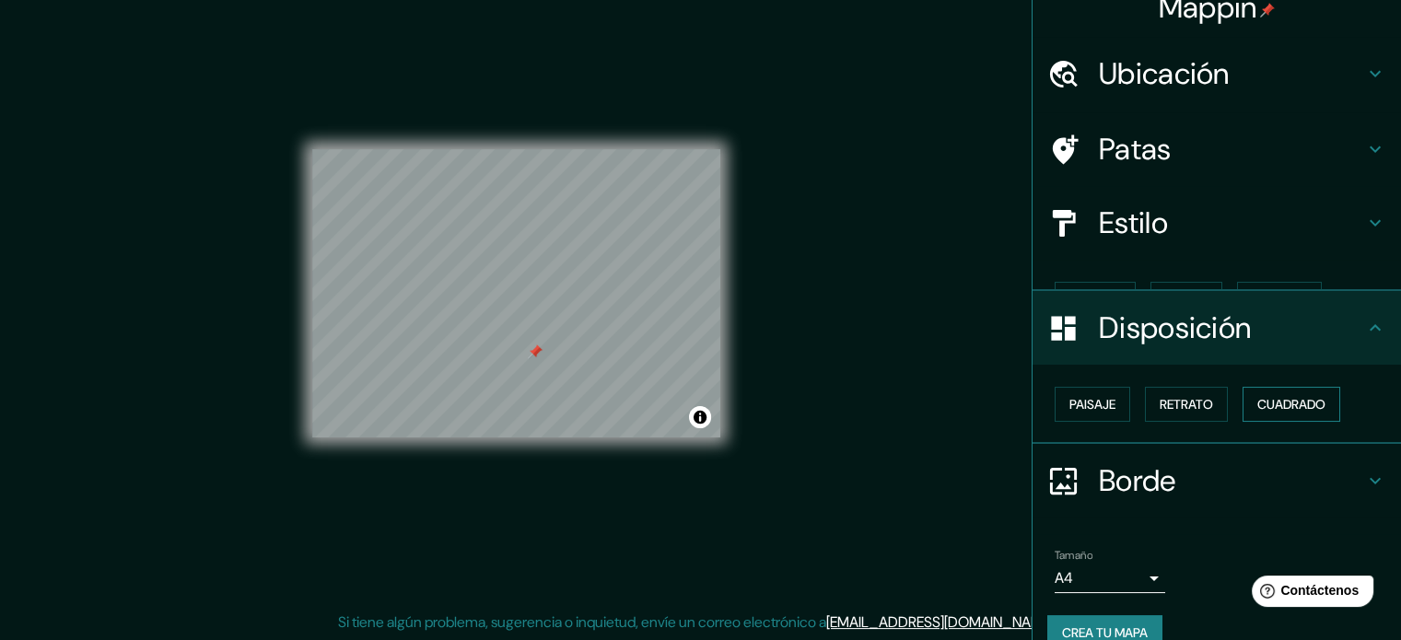
scroll to position [22, 0]
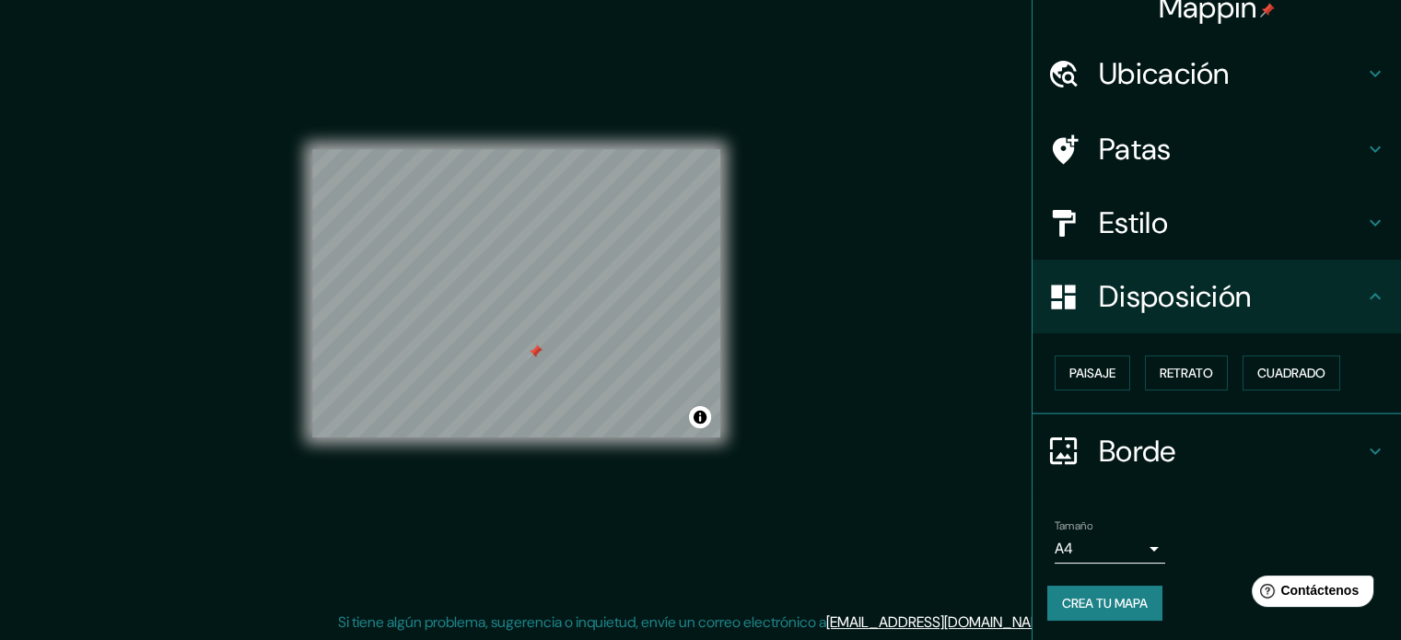
click at [1120, 543] on body "Mappin Ubicación [STREET_ADDRESS] Patas Estilo Disposición Paisaje Retrato Cuad…" at bounding box center [700, 296] width 1401 height 640
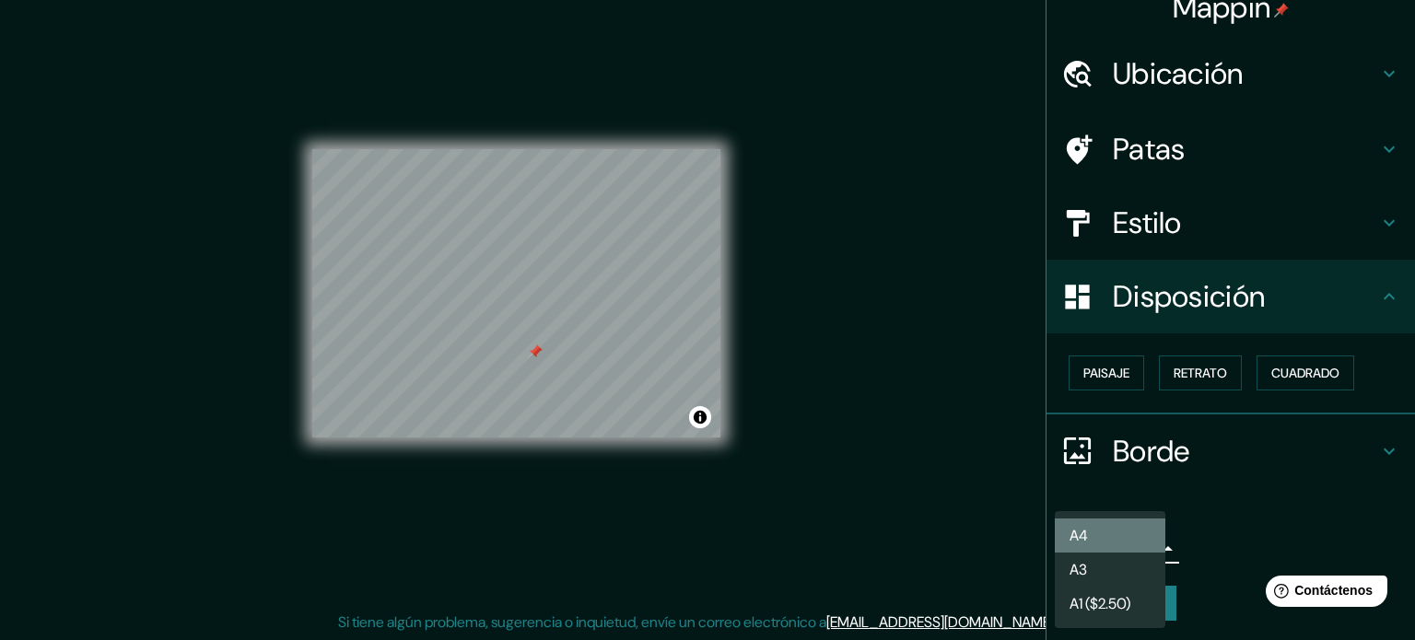
click at [1124, 537] on li "A4" at bounding box center [1110, 536] width 111 height 34
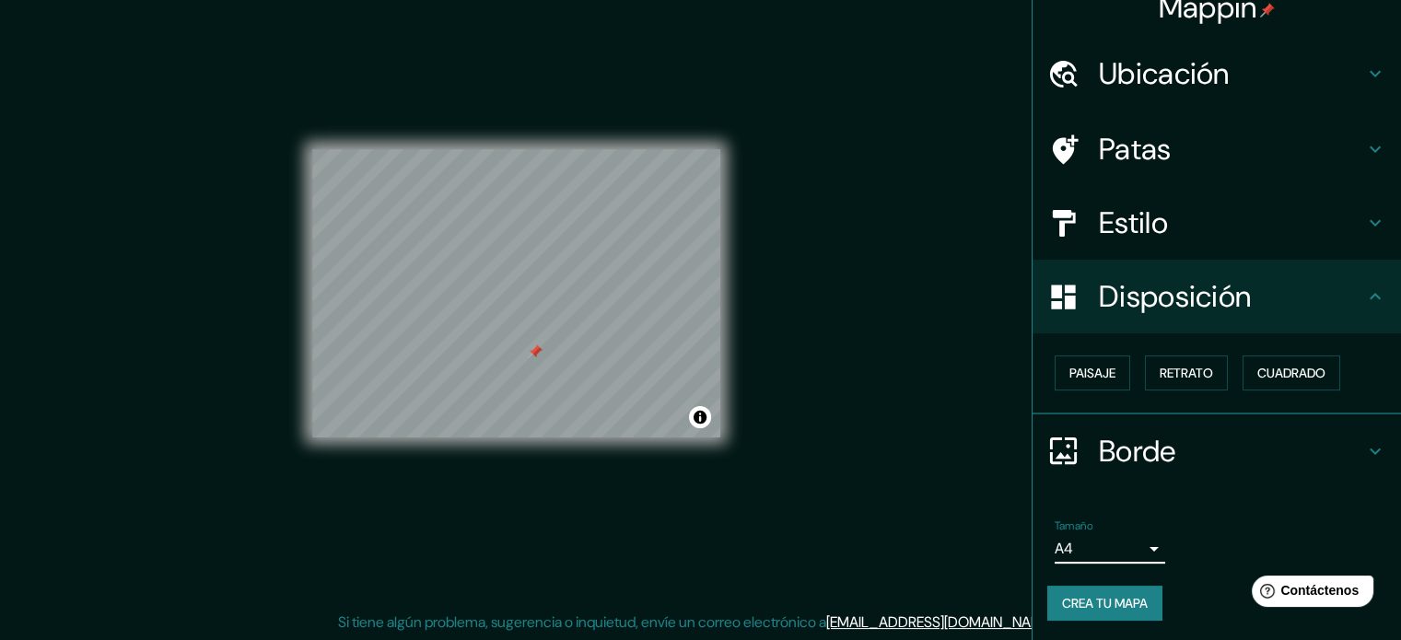
click at [1114, 591] on font "Crea tu mapa" at bounding box center [1105, 603] width 86 height 24
click at [1072, 380] on font "Paisaje" at bounding box center [1092, 373] width 46 height 24
click at [1164, 384] on button "Retrato" at bounding box center [1186, 373] width 83 height 35
